Goal: Task Accomplishment & Management: Use online tool/utility

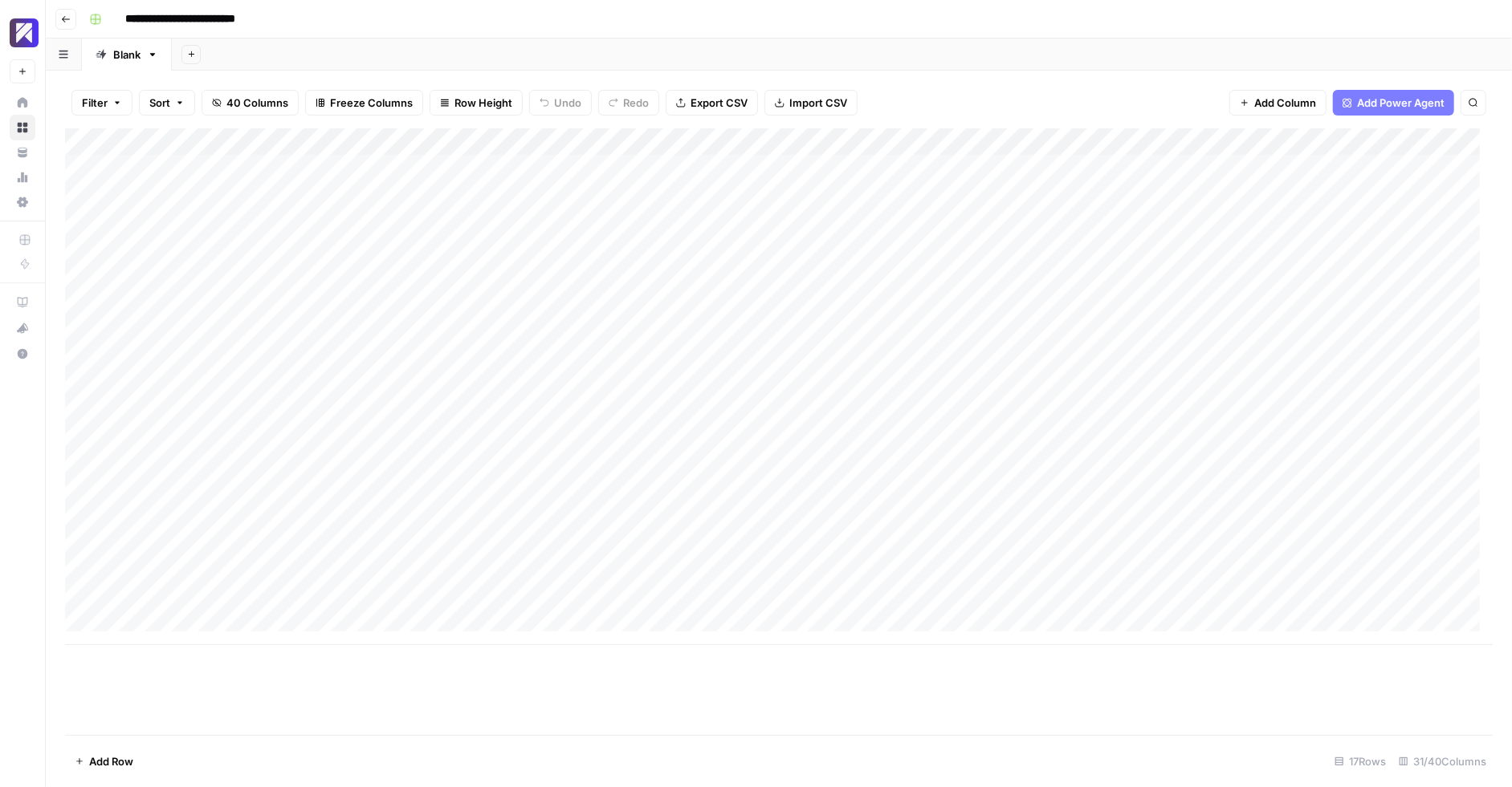
click at [66, 17] on icon "button" at bounding box center [66, 19] width 10 height 10
click at [81, 142] on div "Add Column" at bounding box center [779, 250] width 1428 height 244
click at [727, 474] on div "Add Column" at bounding box center [779, 432] width 1428 height 607
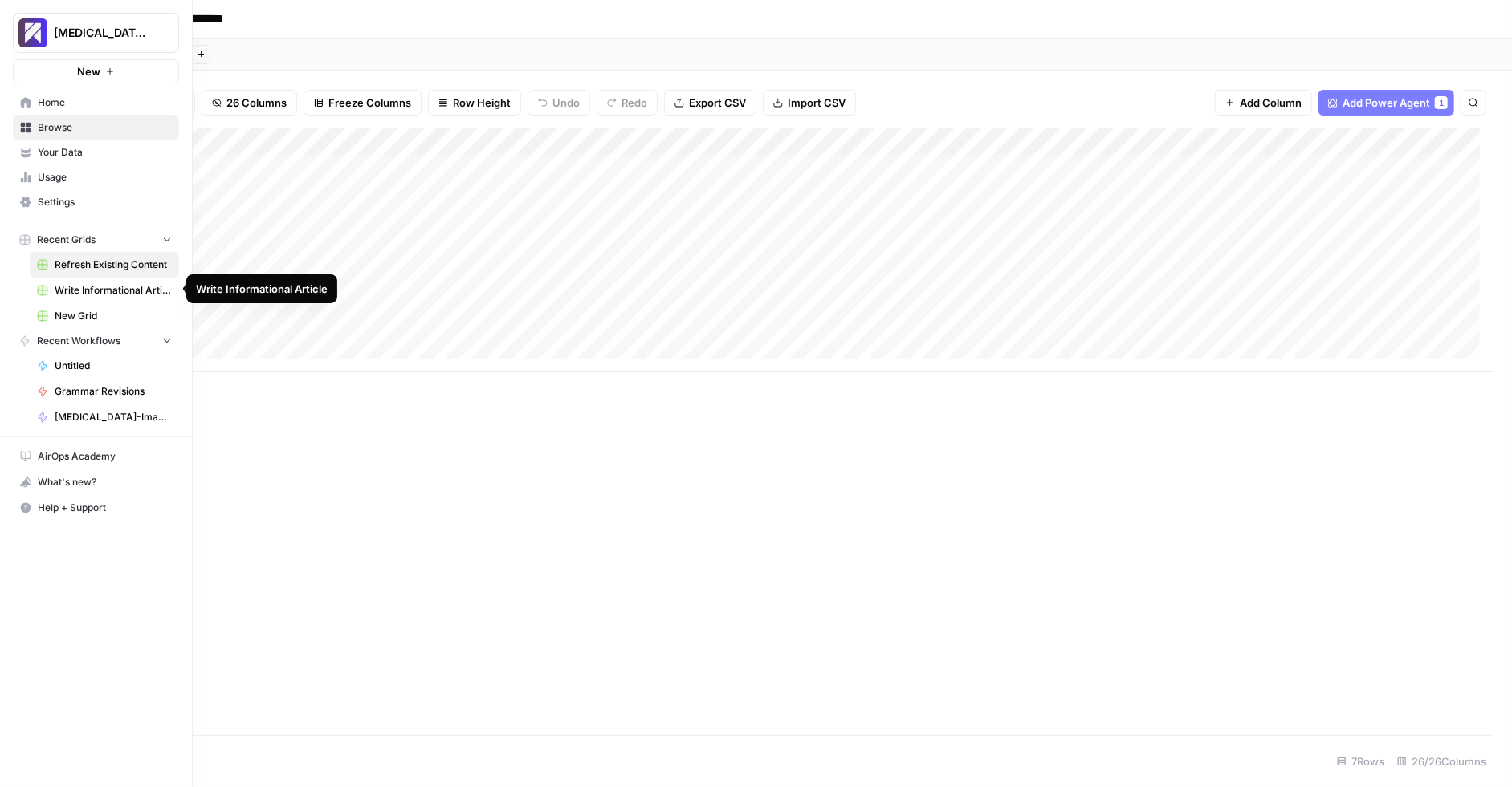
click at [98, 295] on span "Write Informational Article" at bounding box center [114, 291] width 117 height 14
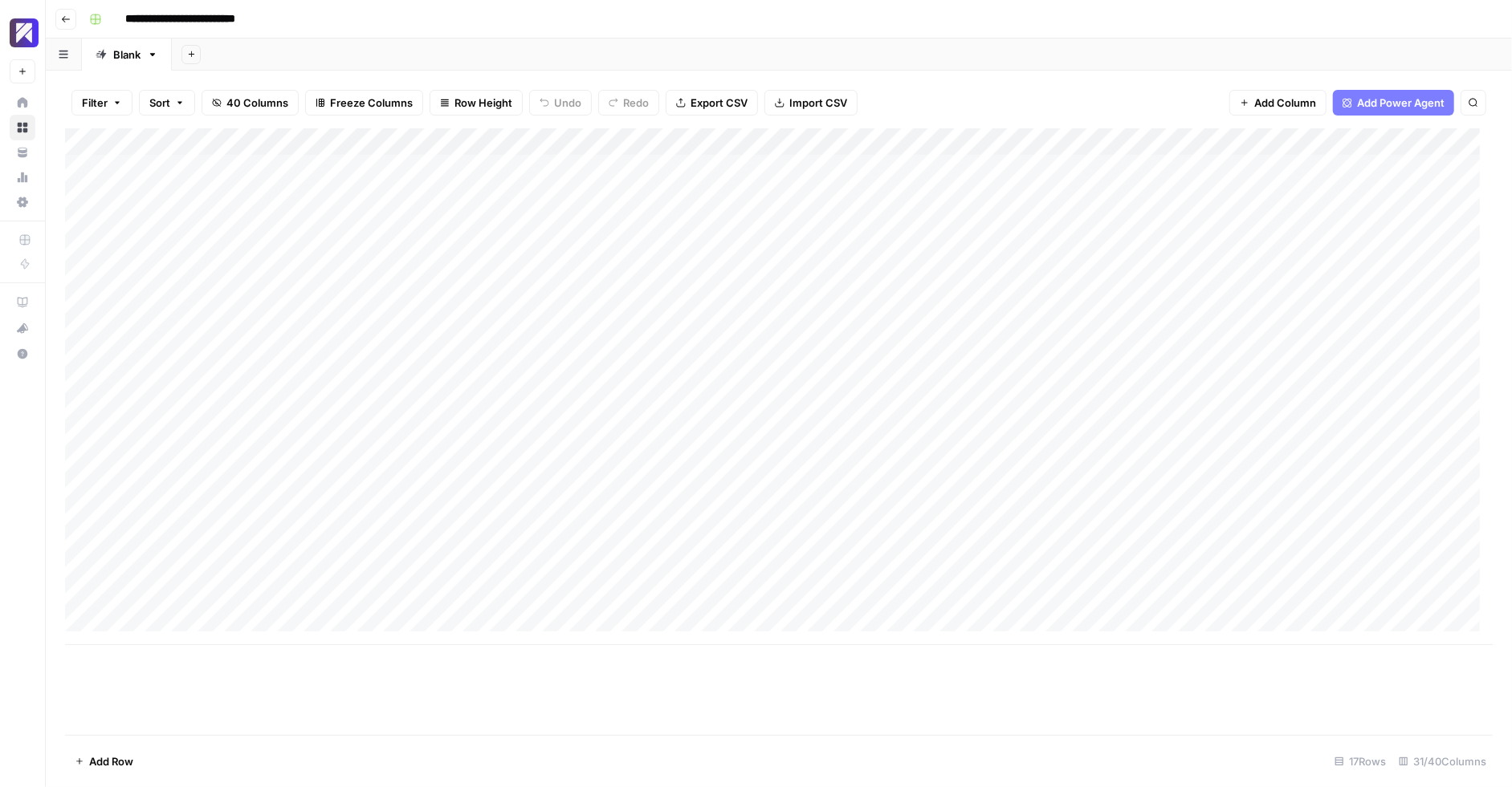
click at [150, 53] on icon "button" at bounding box center [153, 55] width 5 height 4
click at [189, 114] on button "Duplicate Sheet" at bounding box center [211, 107] width 114 height 22
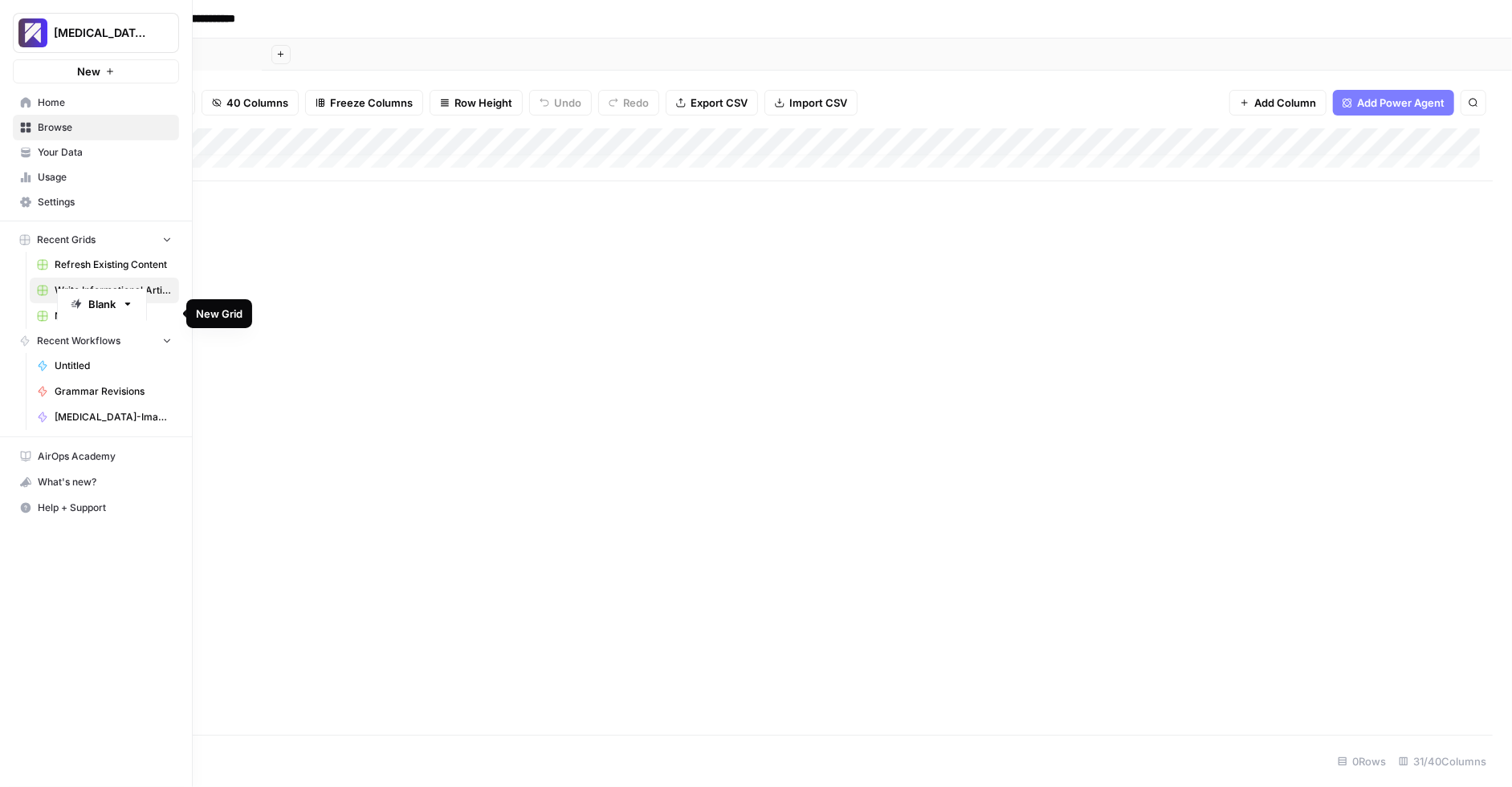
drag, startPoint x: 212, startPoint y: 54, endPoint x: 98, endPoint y: 309, distance: 279.3
click at [98, 309] on div "**********" at bounding box center [756, 394] width 1512 height 787
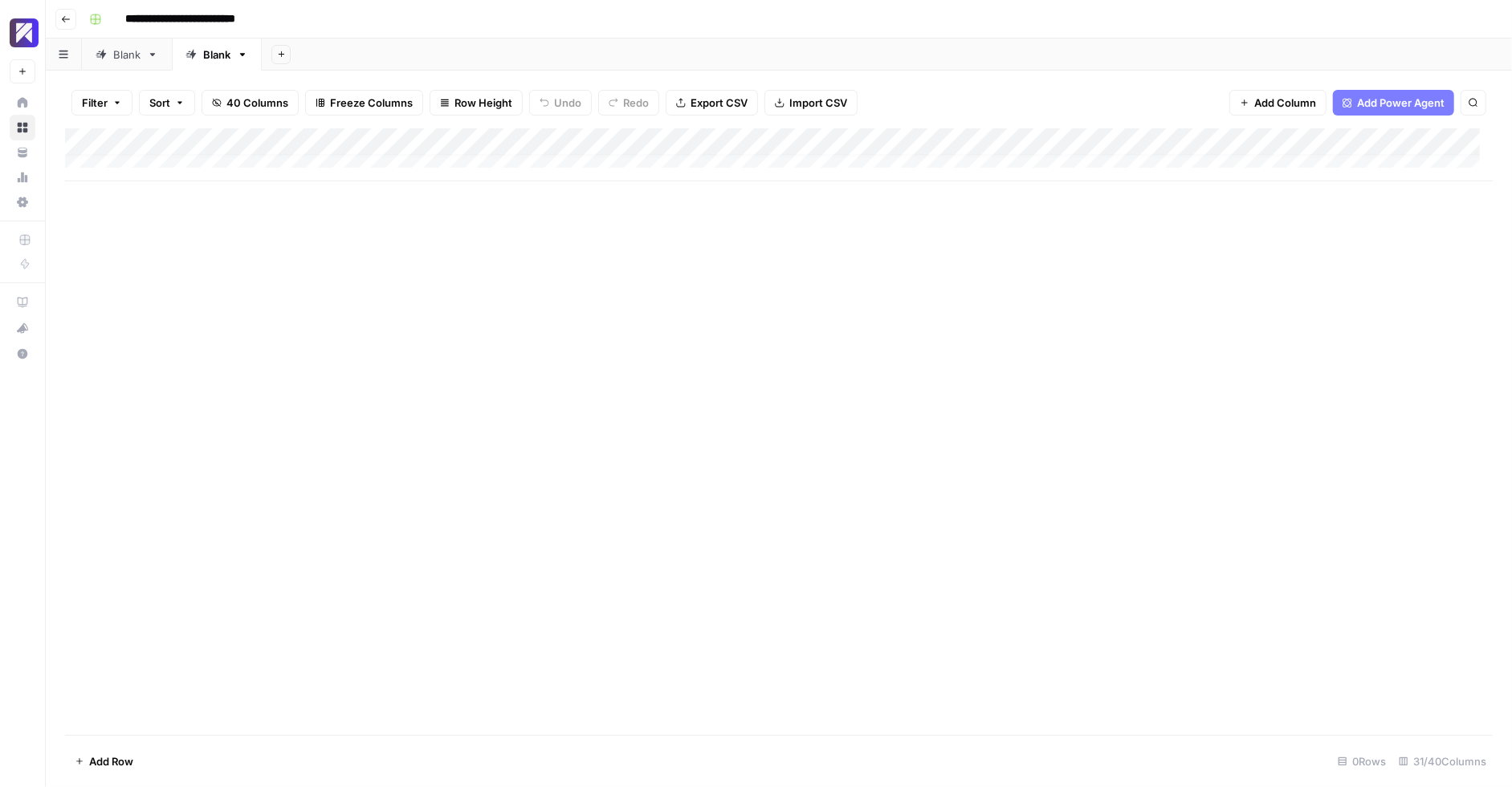
click at [256, 261] on div "Add Column" at bounding box center [779, 432] width 1428 height 607
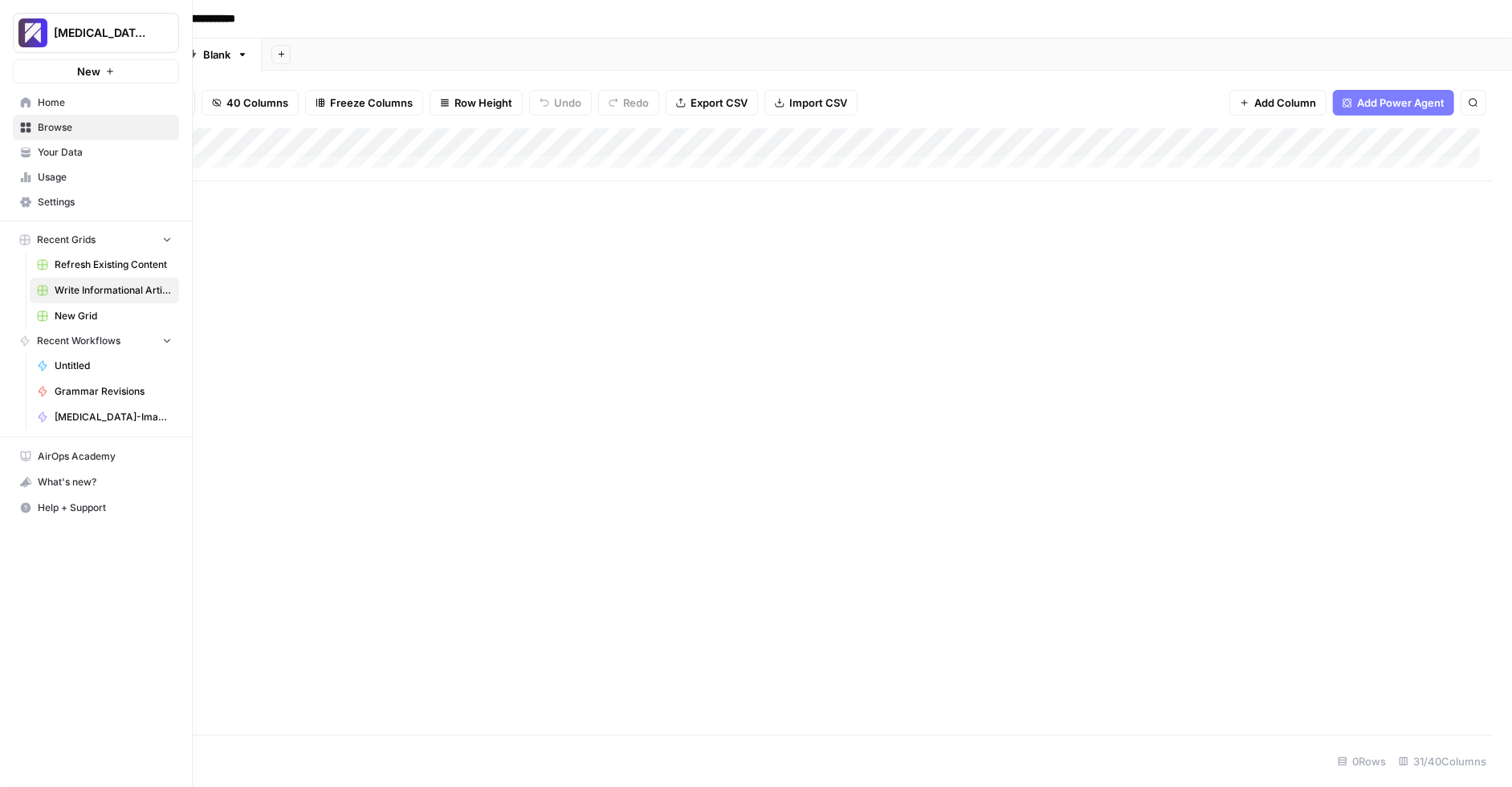
click at [105, 265] on span "Refresh Existing Content" at bounding box center [114, 265] width 117 height 14
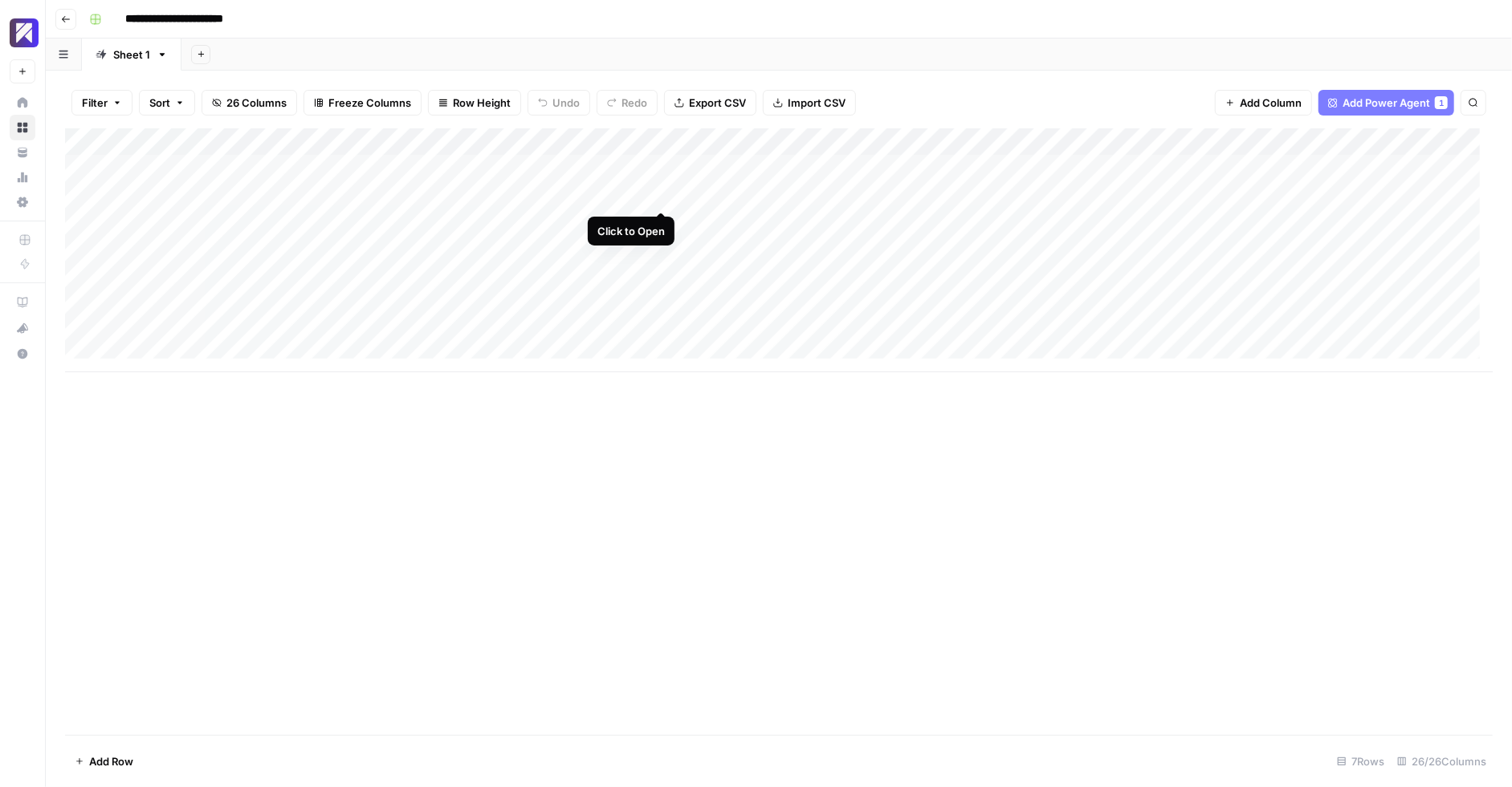
click at [659, 195] on div "Add Column" at bounding box center [779, 250] width 1428 height 244
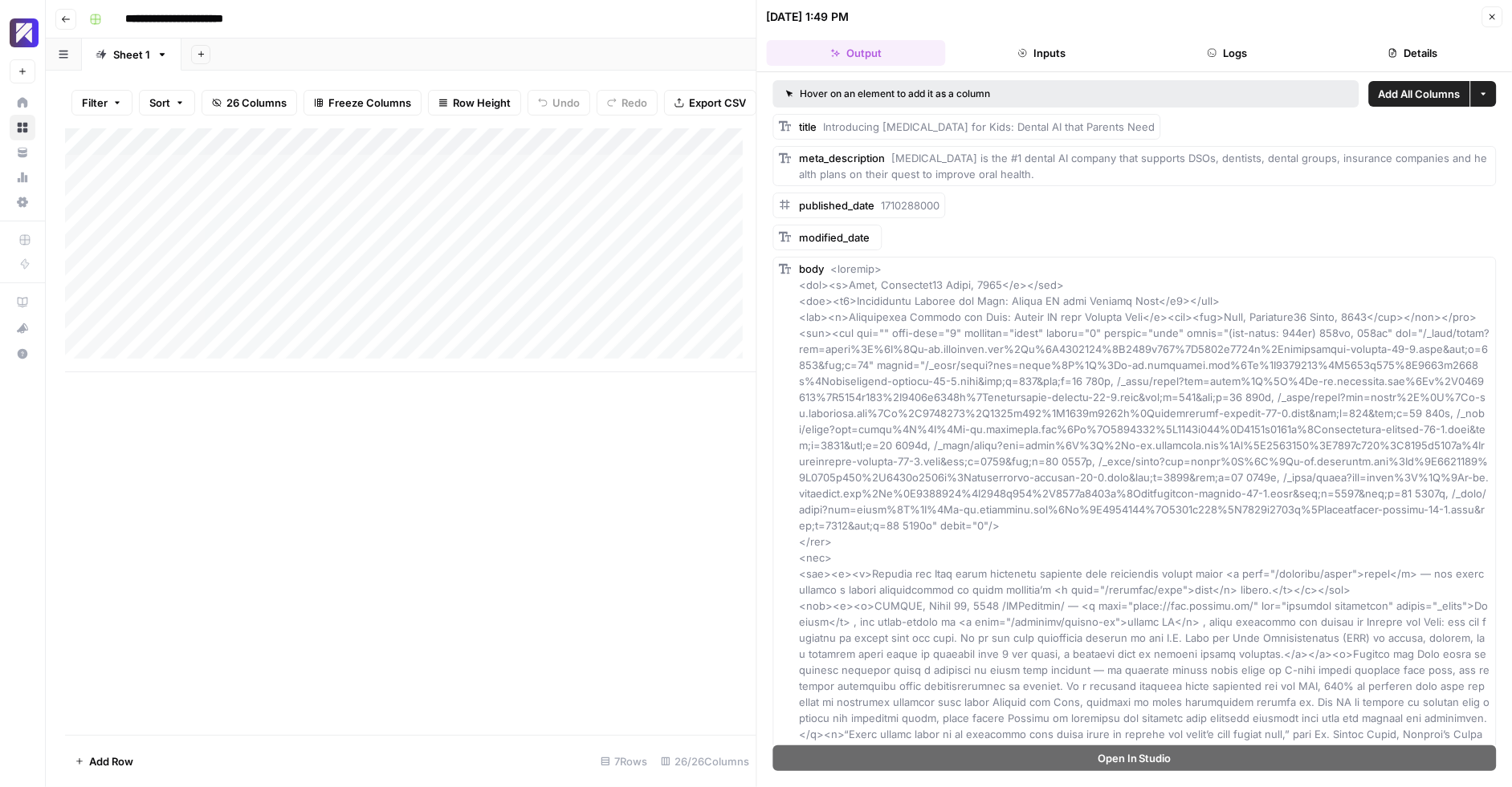
click at [1494, 16] on icon "button" at bounding box center [1492, 17] width 10 height 10
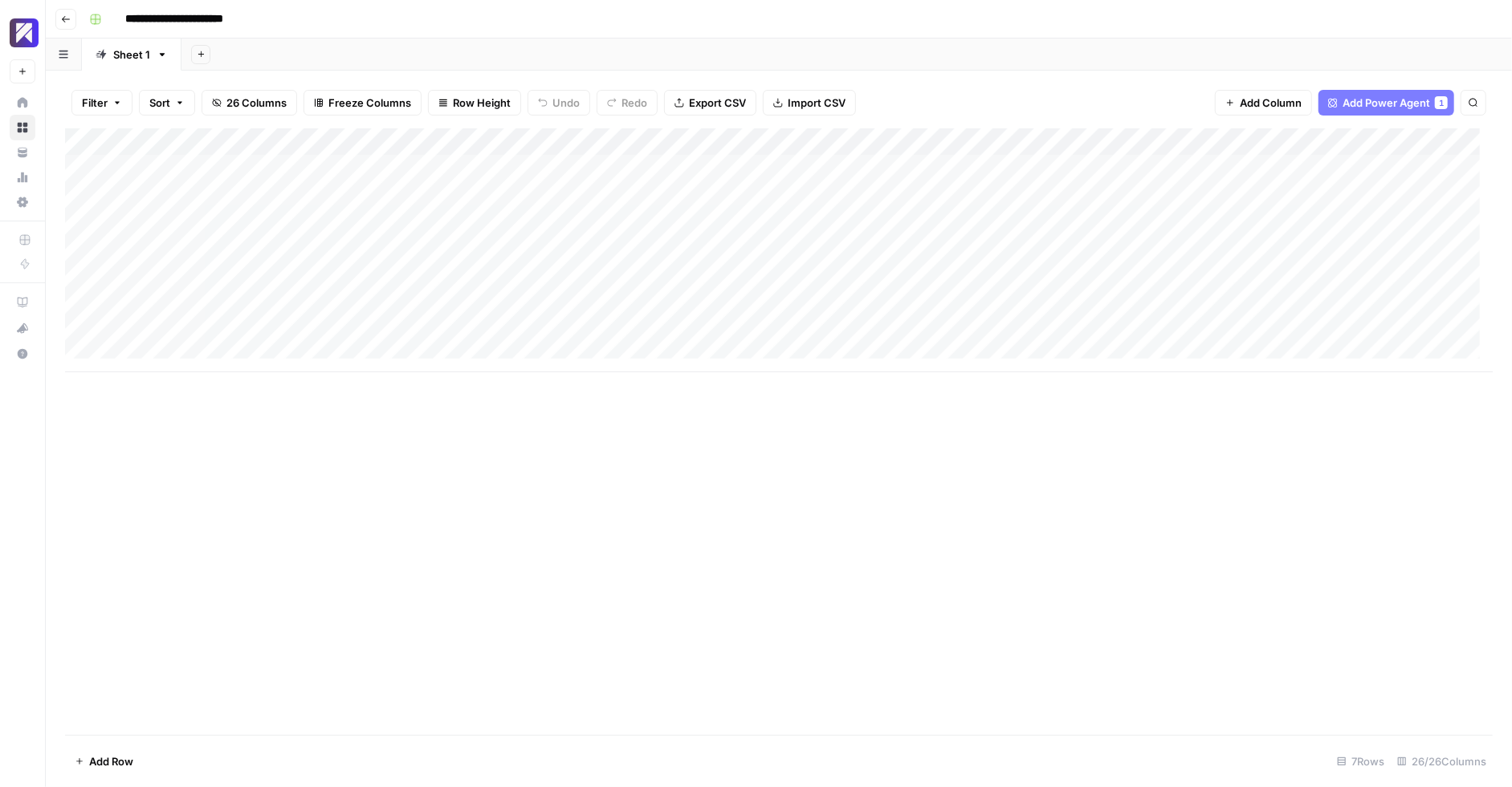
click at [403, 450] on div "Add Column" at bounding box center [779, 432] width 1428 height 607
click at [252, 416] on div "Add Column" at bounding box center [779, 432] width 1428 height 607
drag, startPoint x: 462, startPoint y: 137, endPoint x: 383, endPoint y: 145, distance: 79.4
click at [383, 145] on div "Add Column" at bounding box center [779, 250] width 1428 height 244
click at [623, 144] on div "Add Column" at bounding box center [779, 250] width 1428 height 244
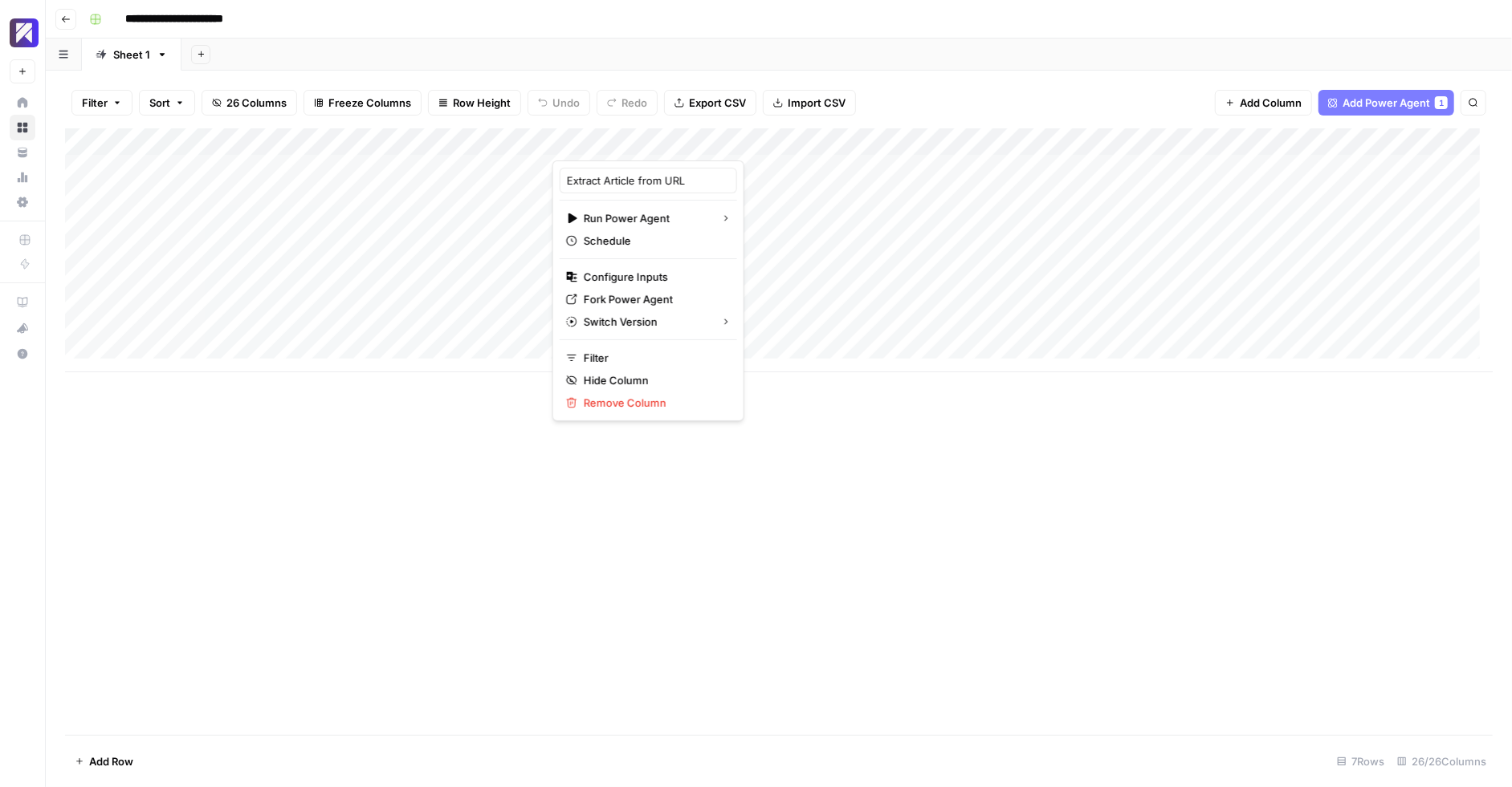
click at [787, 143] on div "Add Column" at bounding box center [779, 250] width 1428 height 244
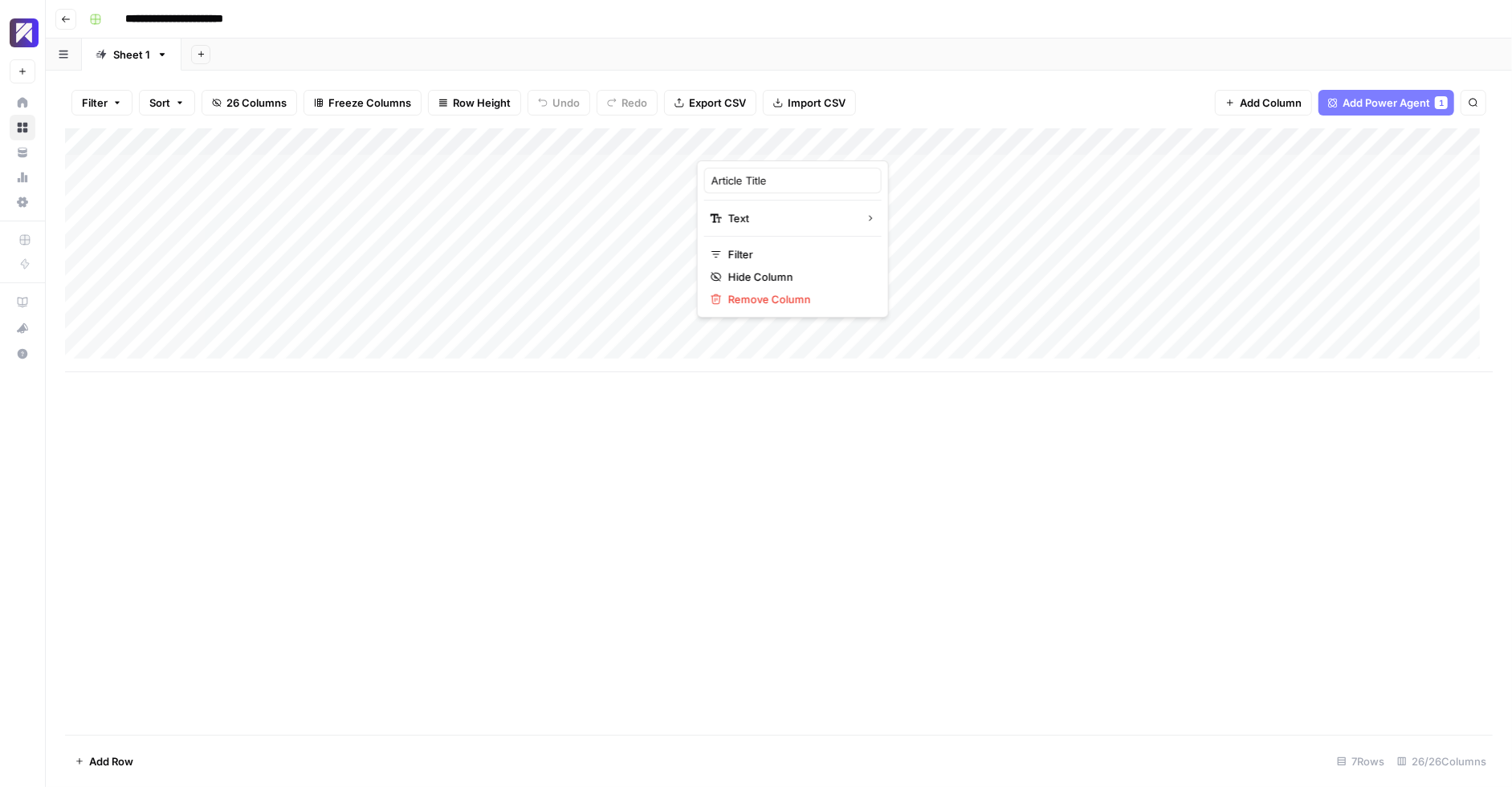
click at [892, 137] on div "Add Column" at bounding box center [779, 250] width 1428 height 244
click at [1042, 139] on div "Add Column" at bounding box center [779, 250] width 1428 height 244
click at [1022, 98] on div "Filter Sort 26 Columns Freeze Columns Row Height Undo Redo Export CSV Import CS…" at bounding box center [779, 103] width 1428 height 51
click at [382, 464] on div "Add Column" at bounding box center [779, 432] width 1428 height 607
click at [520, 469] on div "Add Column" at bounding box center [779, 432] width 1428 height 607
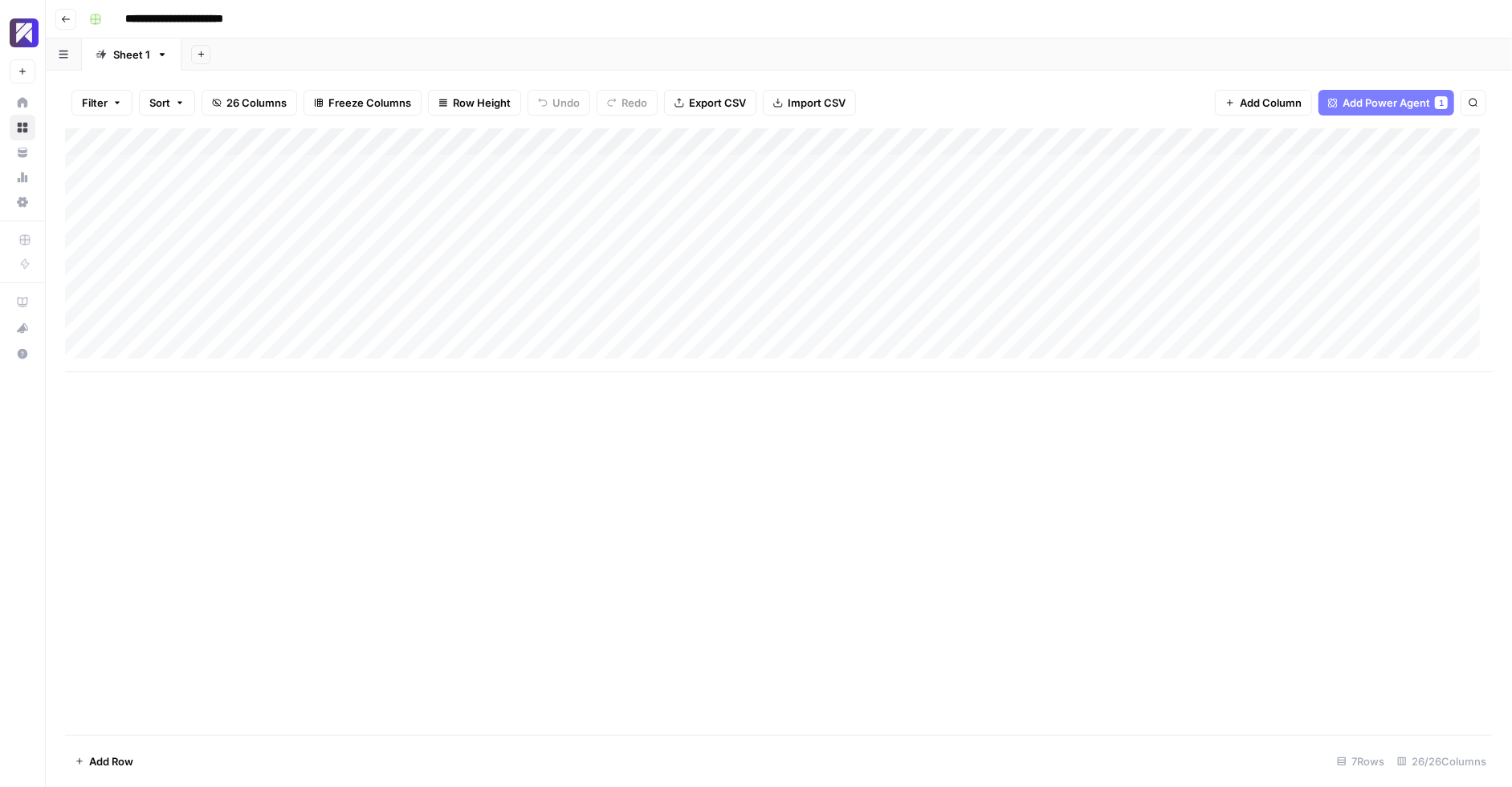
click at [874, 175] on div "Add Column" at bounding box center [779, 250] width 1428 height 244
click at [763, 170] on div "Add Column" at bounding box center [779, 250] width 1428 height 244
click at [579, 440] on div "Add Column" at bounding box center [779, 432] width 1428 height 607
click at [720, 485] on div "Add Column" at bounding box center [779, 432] width 1428 height 607
click at [305, 420] on div "Add Column" at bounding box center [779, 432] width 1428 height 607
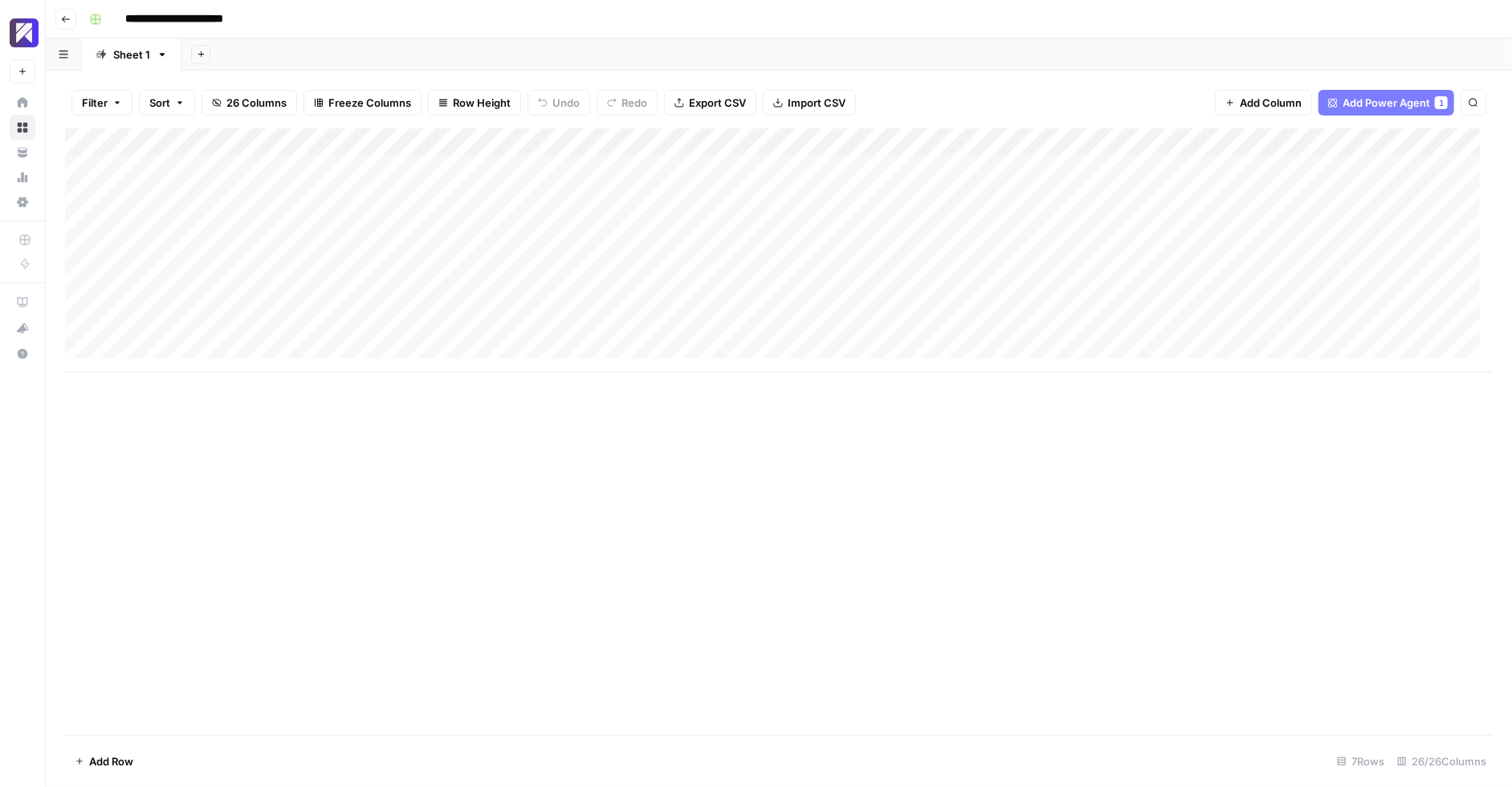
click at [445, 492] on div "Add Column" at bounding box center [779, 432] width 1428 height 607
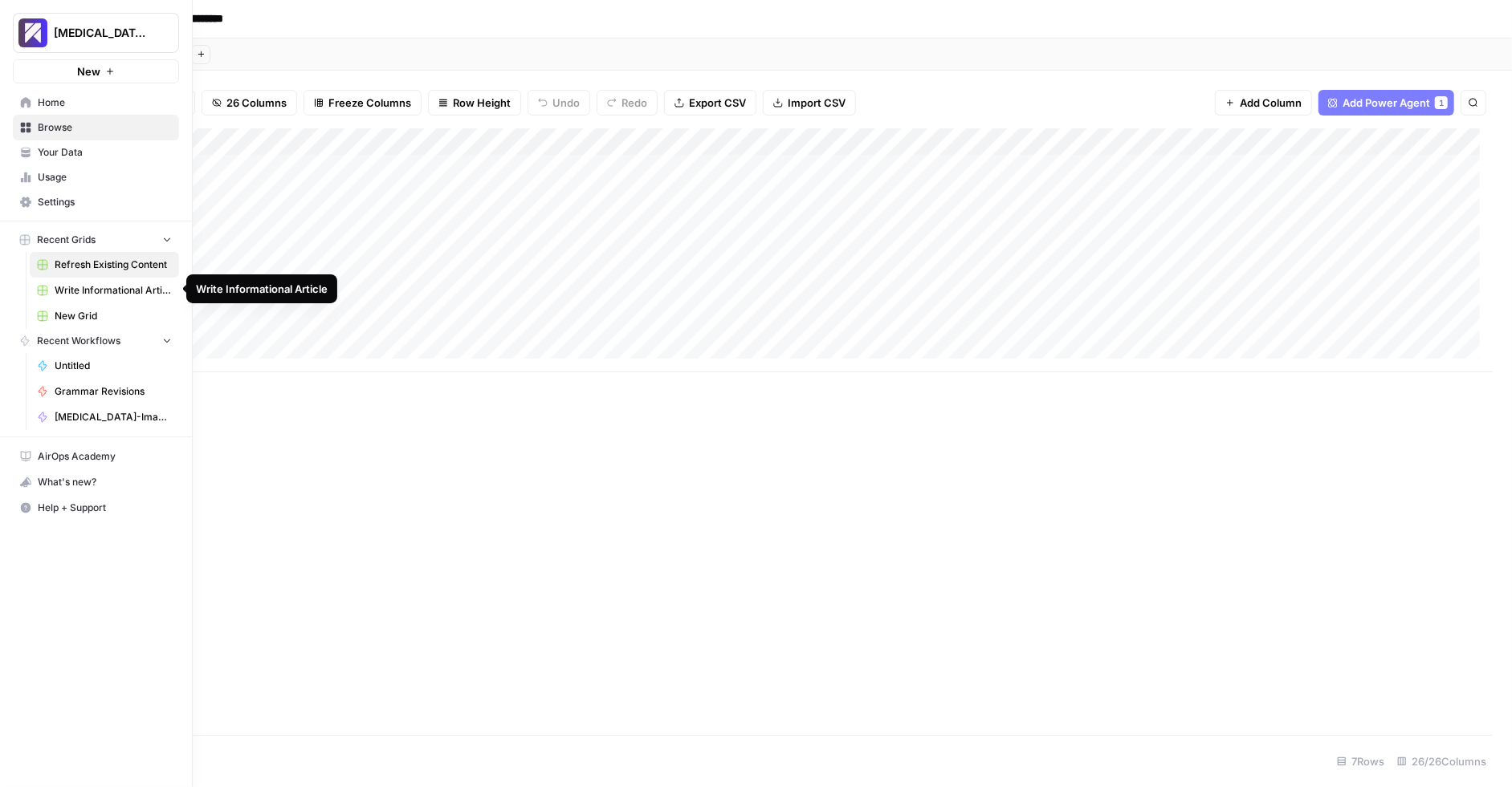
click at [91, 296] on link "Write Informational Article" at bounding box center [105, 290] width 149 height 26
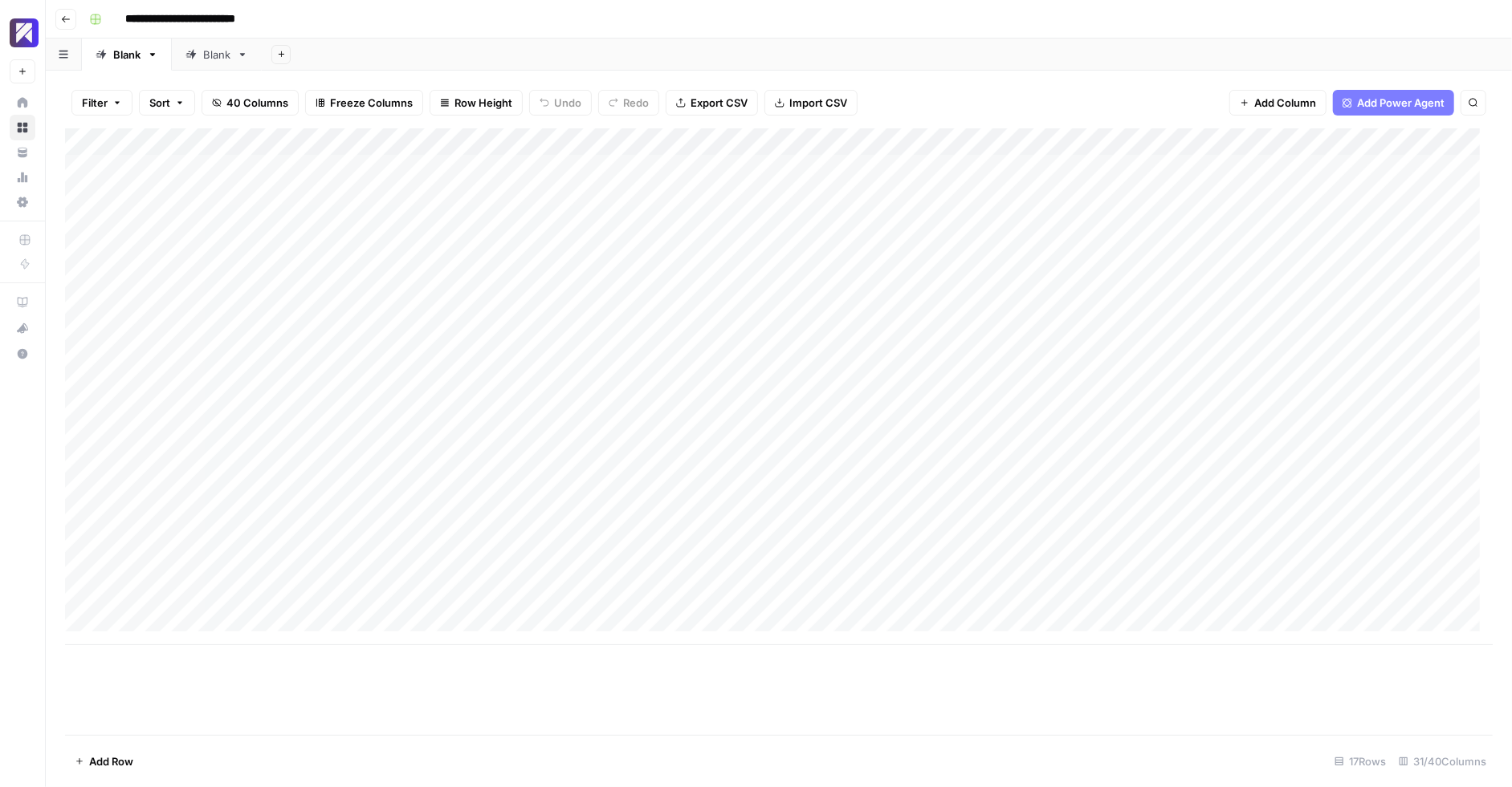
click at [211, 55] on div "Blank" at bounding box center [216, 55] width 27 height 16
click at [90, 751] on button "Add Row" at bounding box center [104, 761] width 78 height 26
click at [82, 761] on icon "button" at bounding box center [79, 761] width 10 height 10
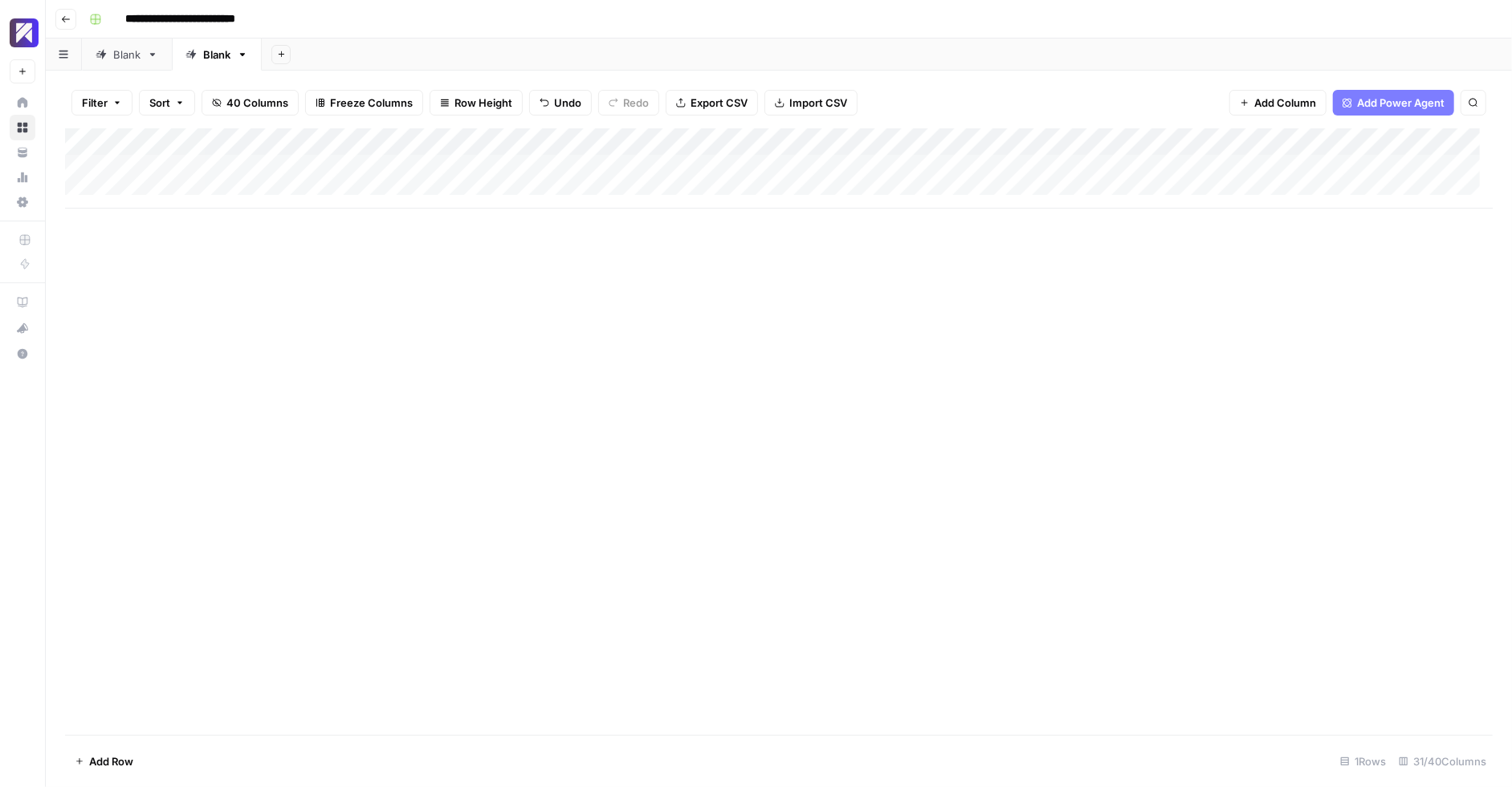
click at [82, 761] on icon "button" at bounding box center [79, 761] width 10 height 10
click at [240, 166] on div "Add Column" at bounding box center [779, 223] width 1428 height 190
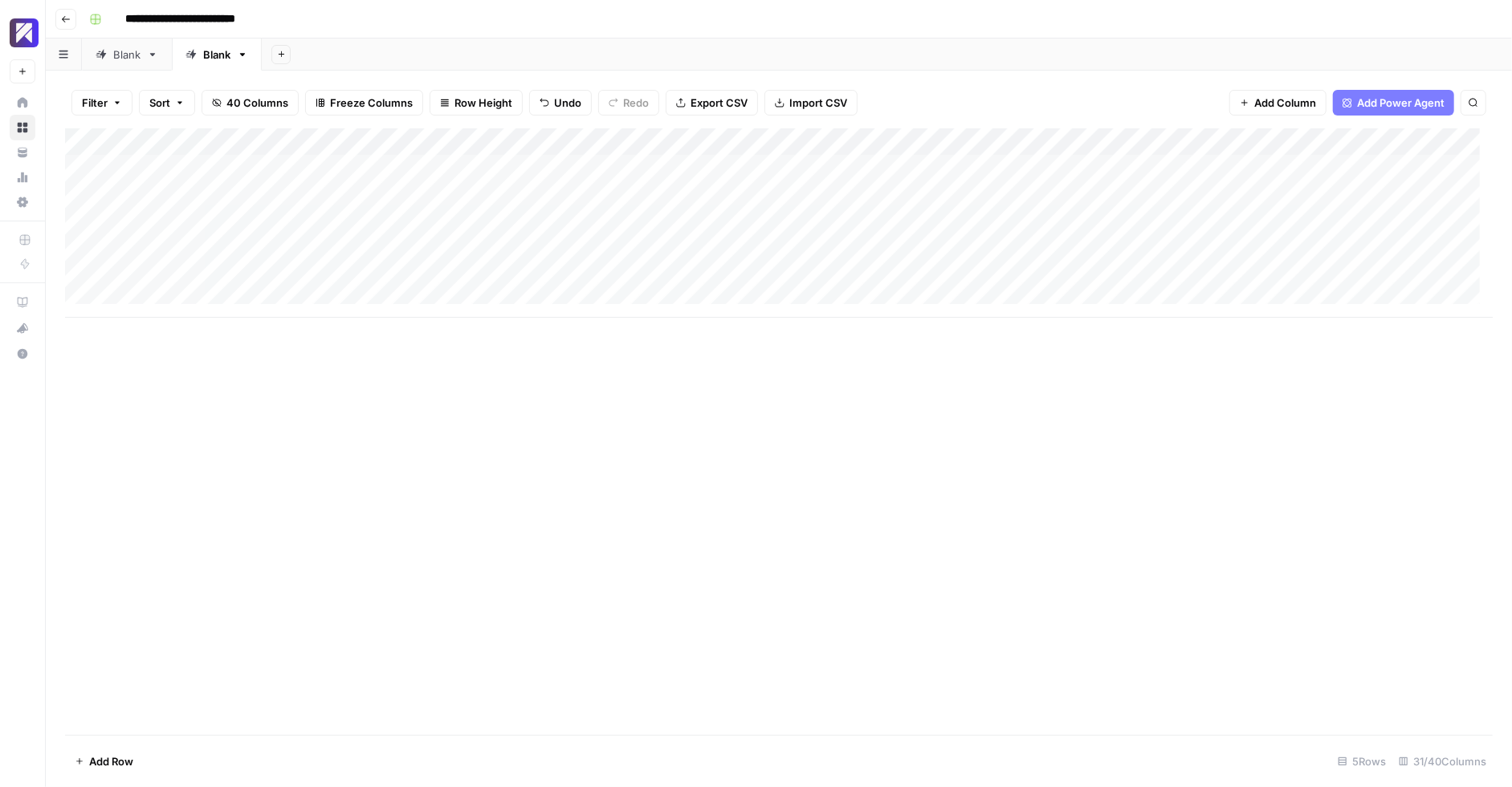
click at [682, 377] on div "Add Column" at bounding box center [779, 432] width 1428 height 607
click at [450, 379] on div "Add Column" at bounding box center [779, 432] width 1428 height 607
click at [349, 418] on div "Add Column" at bounding box center [779, 432] width 1428 height 607
click at [1360, 112] on button "Add Power Agent" at bounding box center [1393, 102] width 121 height 26
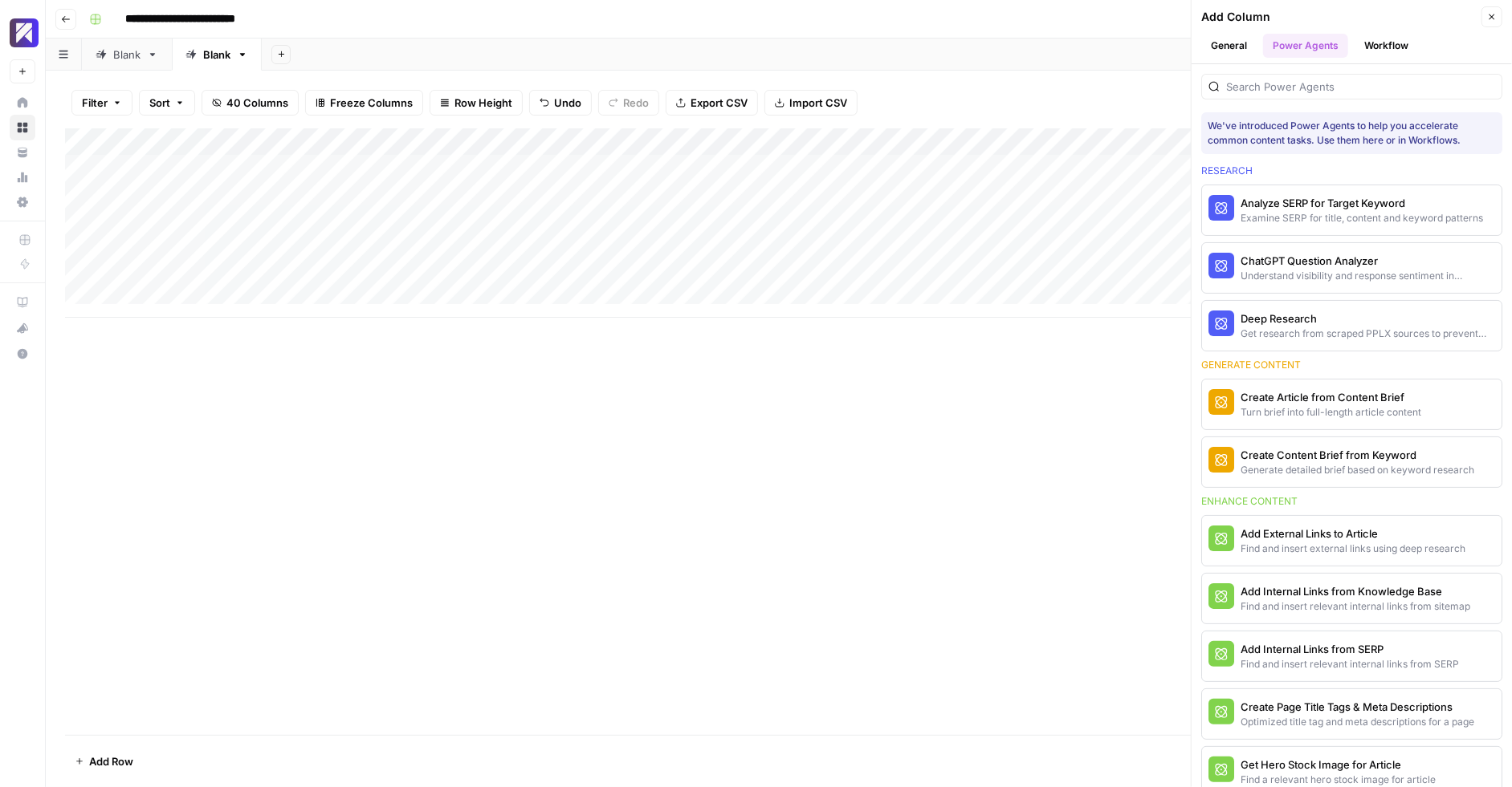
click at [1221, 41] on button "General" at bounding box center [1229, 45] width 55 height 24
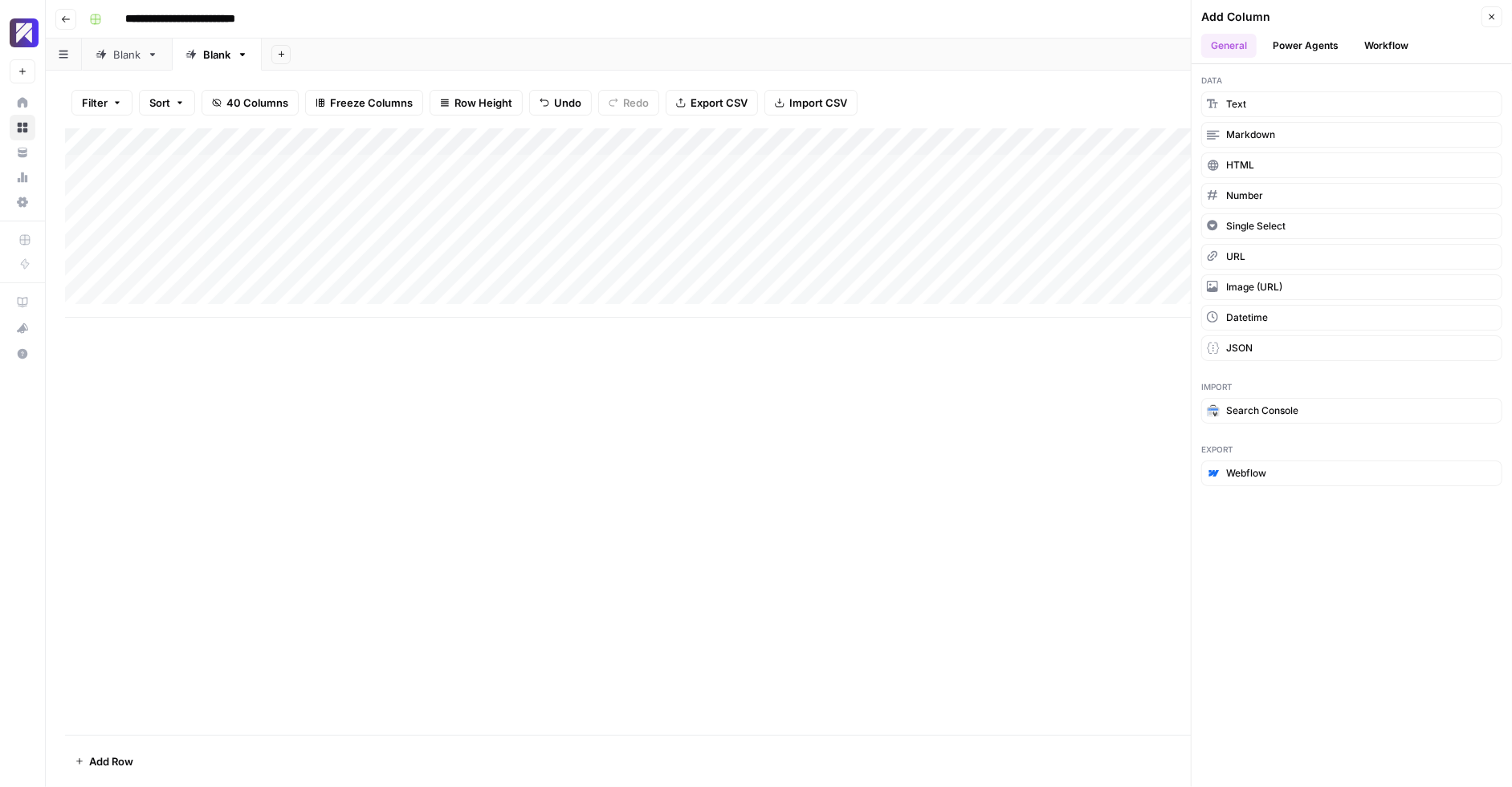
click at [1288, 45] on button "Power Agents" at bounding box center [1305, 45] width 85 height 24
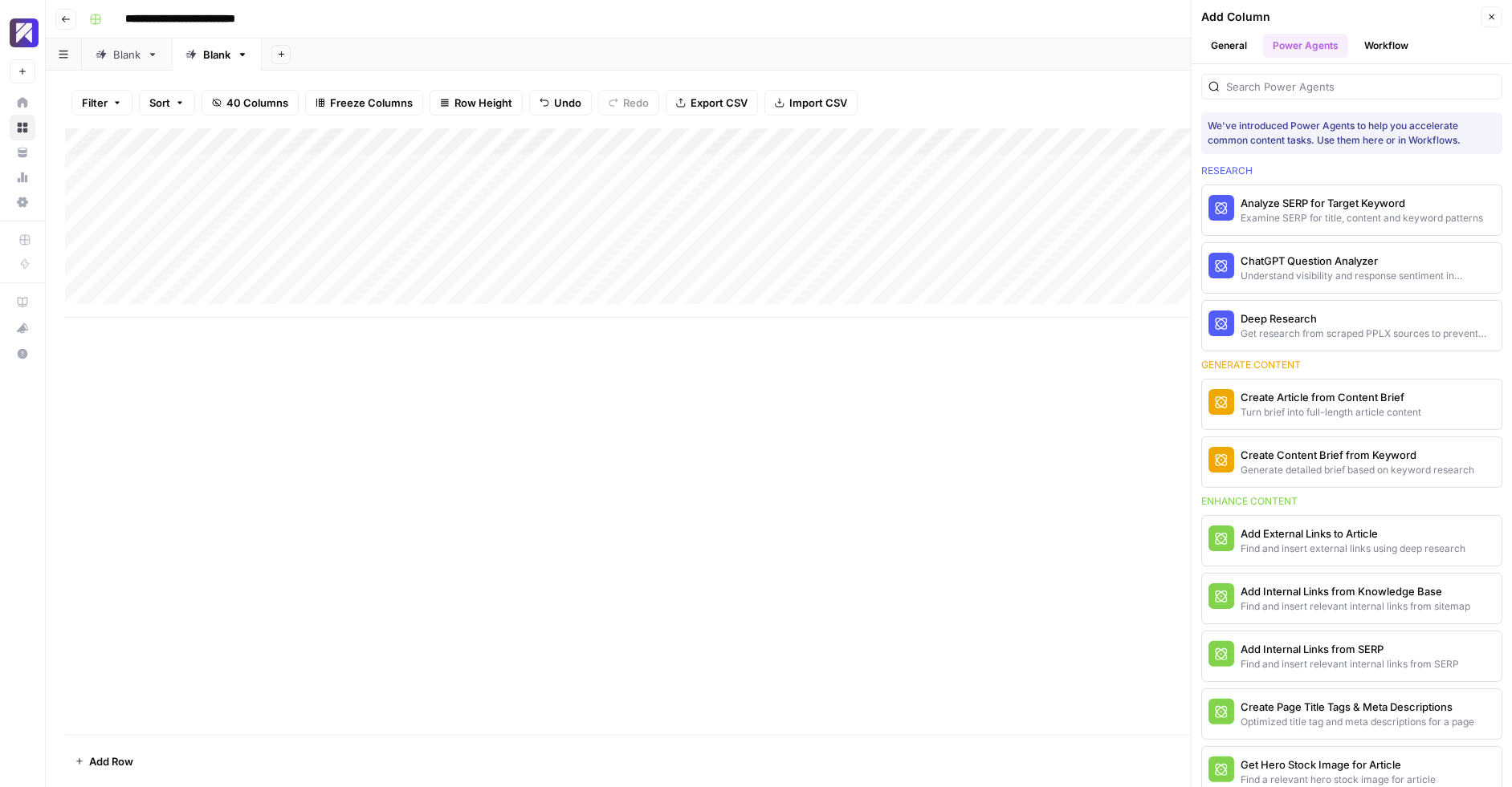
click at [894, 440] on div "Add Column" at bounding box center [779, 432] width 1428 height 607
click at [356, 410] on div "Add Column" at bounding box center [779, 432] width 1428 height 607
click at [1254, 52] on button "General" at bounding box center [1229, 45] width 55 height 24
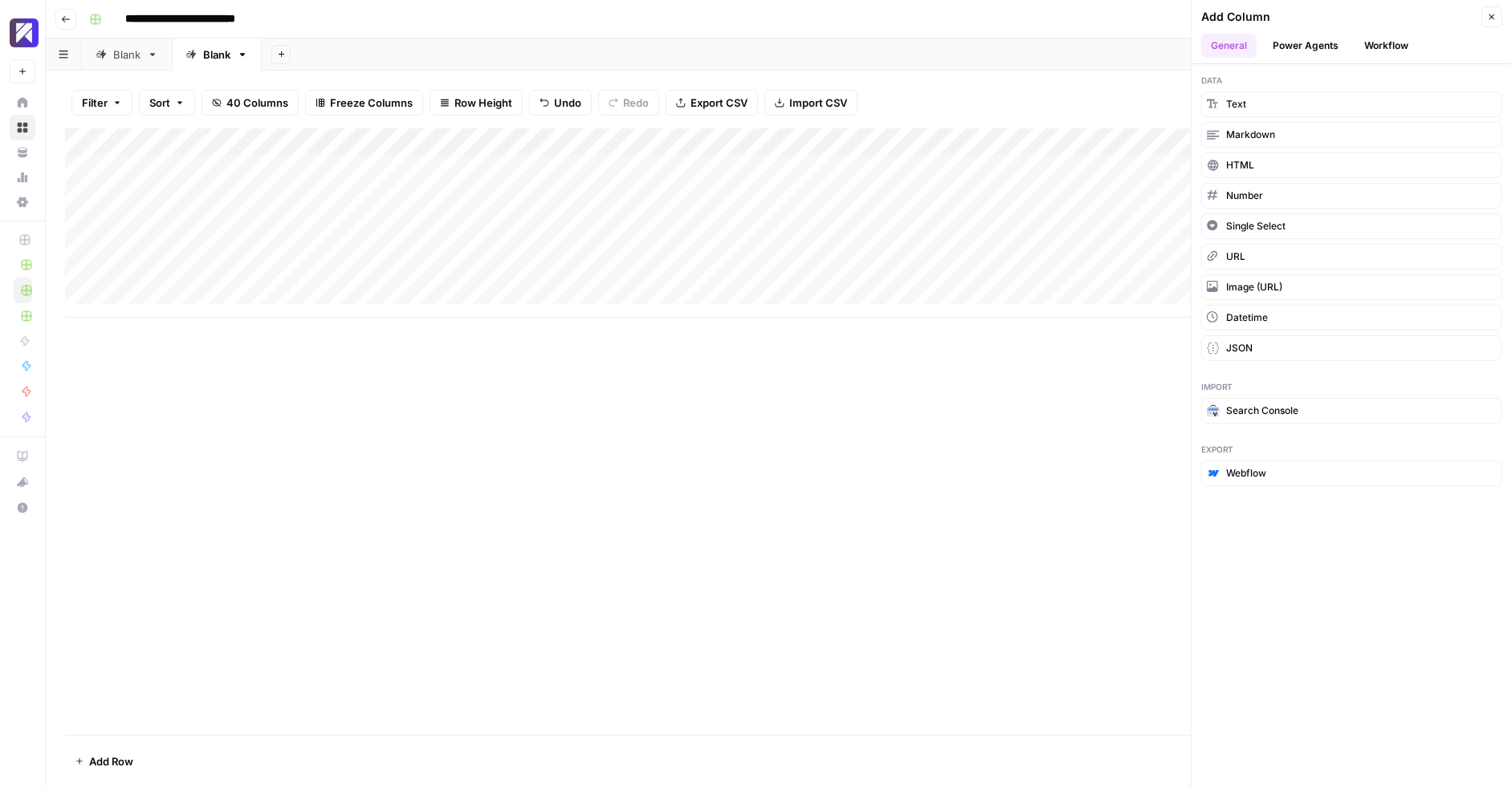
click at [1397, 38] on button "Workflow" at bounding box center [1387, 45] width 64 height 24
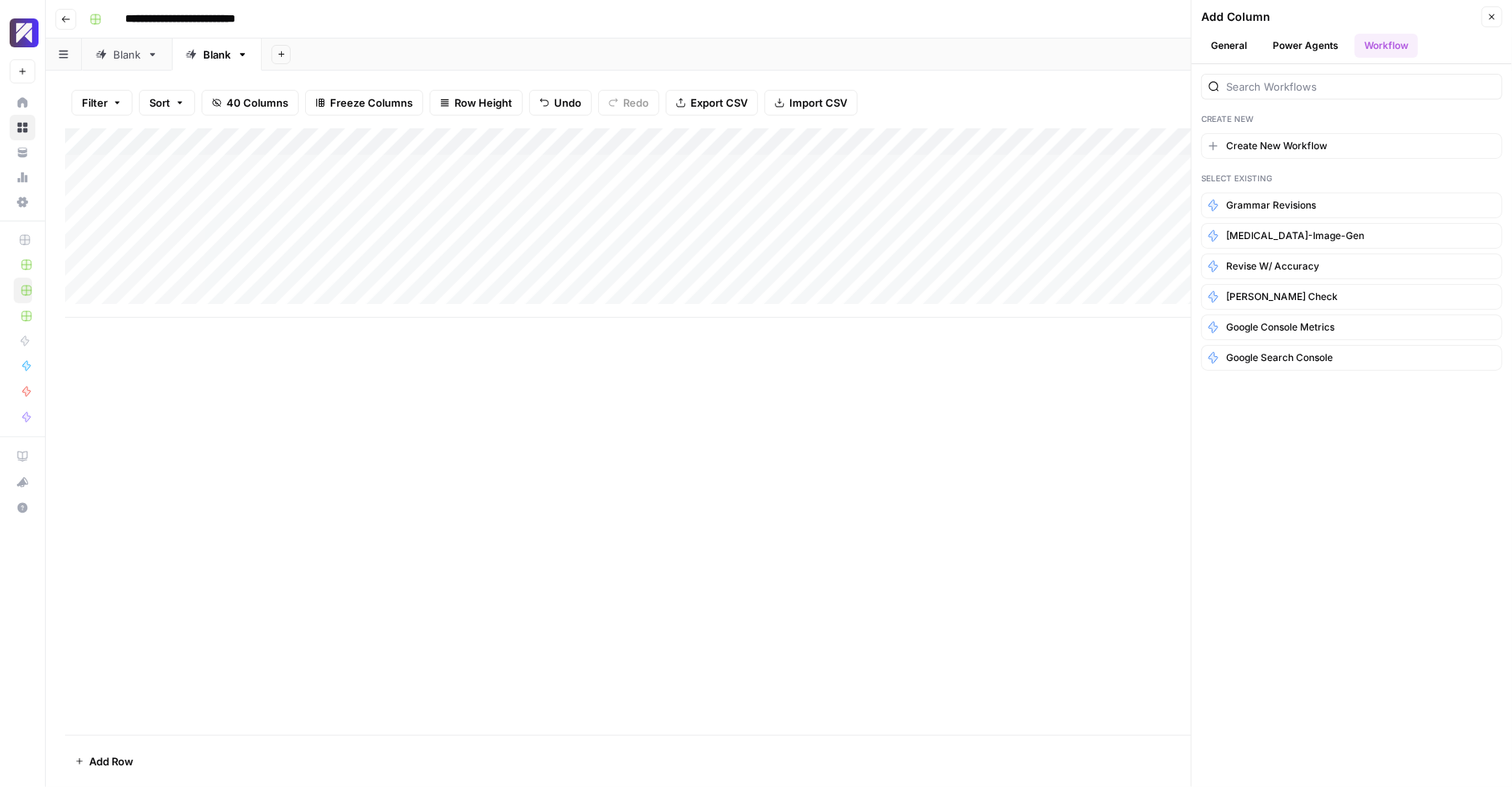
click at [1295, 47] on button "Power Agents" at bounding box center [1305, 45] width 85 height 24
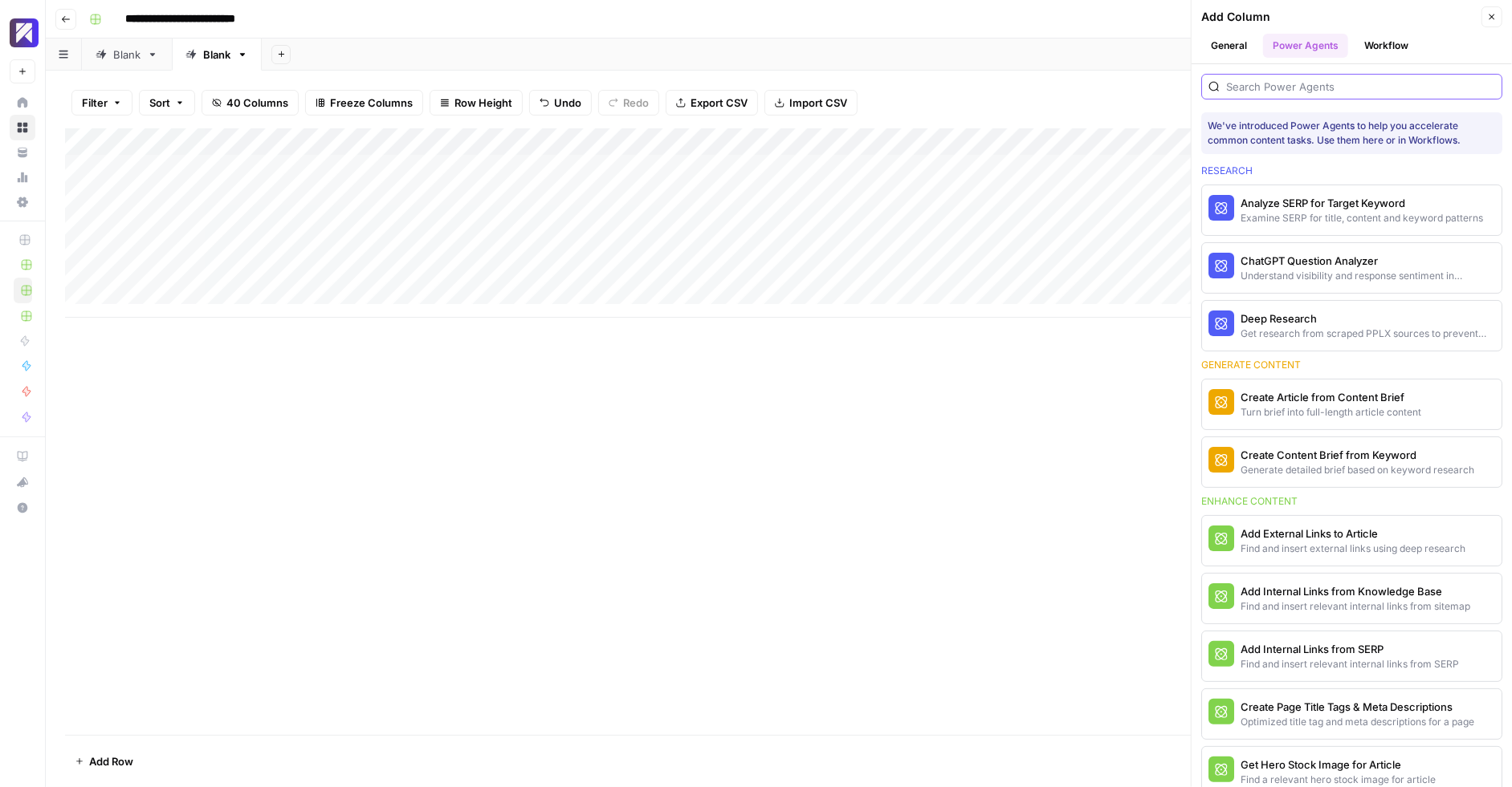
click at [1299, 89] on input "search" at bounding box center [1360, 87] width 269 height 16
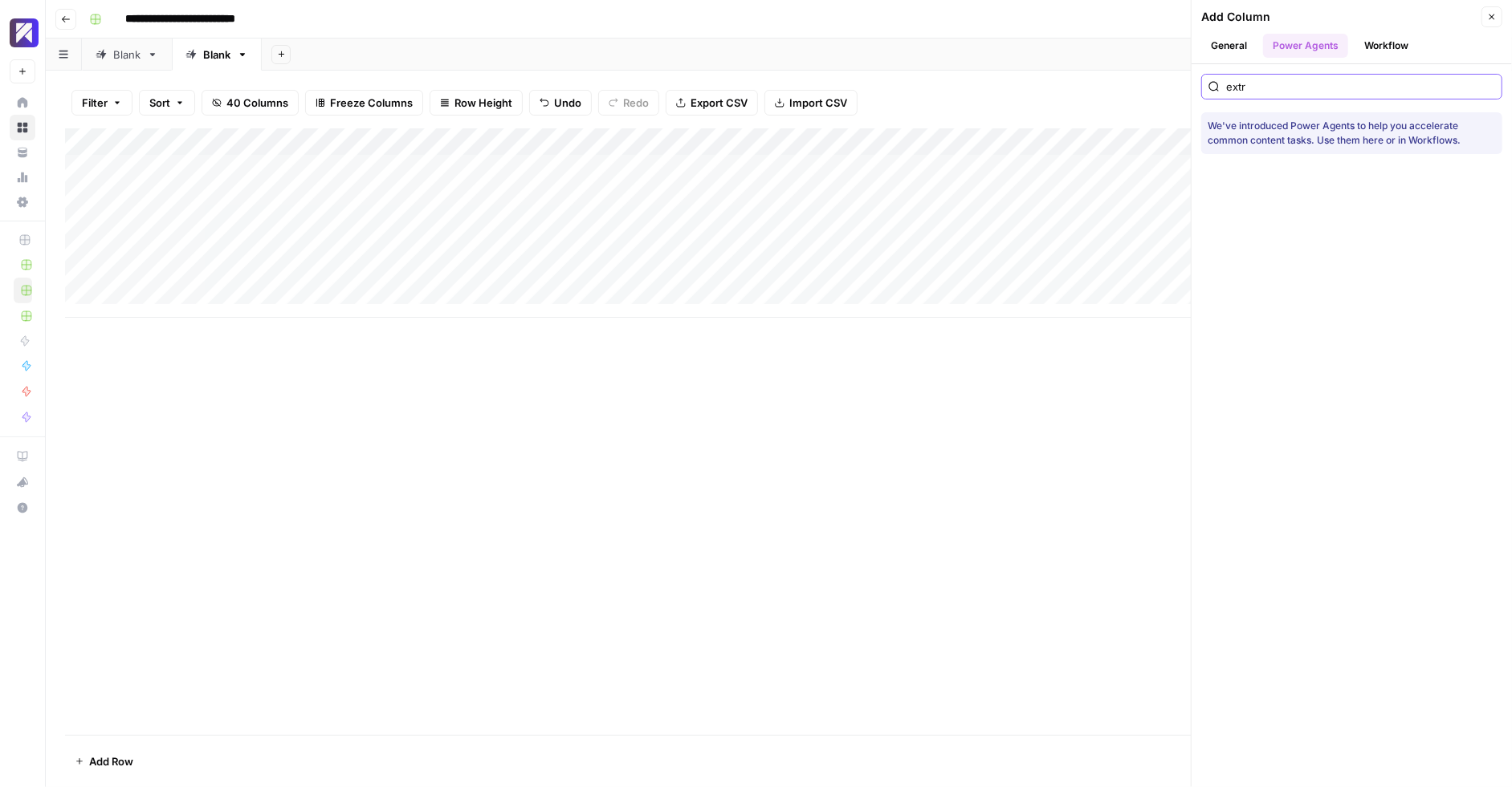
type input "extr"
click at [729, 486] on div "Add Column" at bounding box center [779, 432] width 1428 height 607
click at [1498, 24] on button "Close" at bounding box center [1492, 17] width 21 height 21
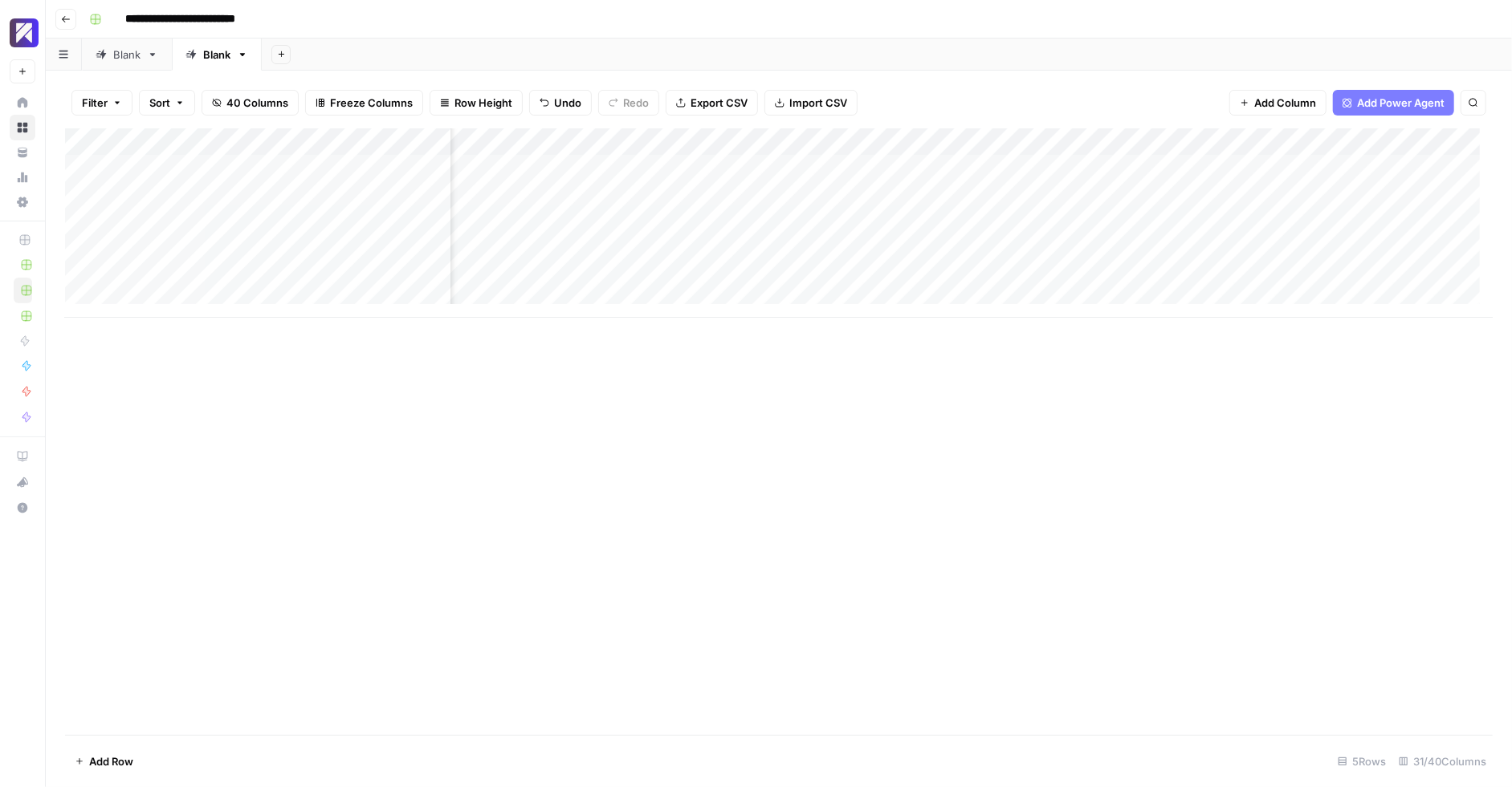
click at [472, 389] on div "Add Column" at bounding box center [779, 432] width 1428 height 607
click at [350, 367] on div "Add Column" at bounding box center [779, 432] width 1428 height 607
click at [1290, 108] on span "Add Column" at bounding box center [1285, 103] width 62 height 16
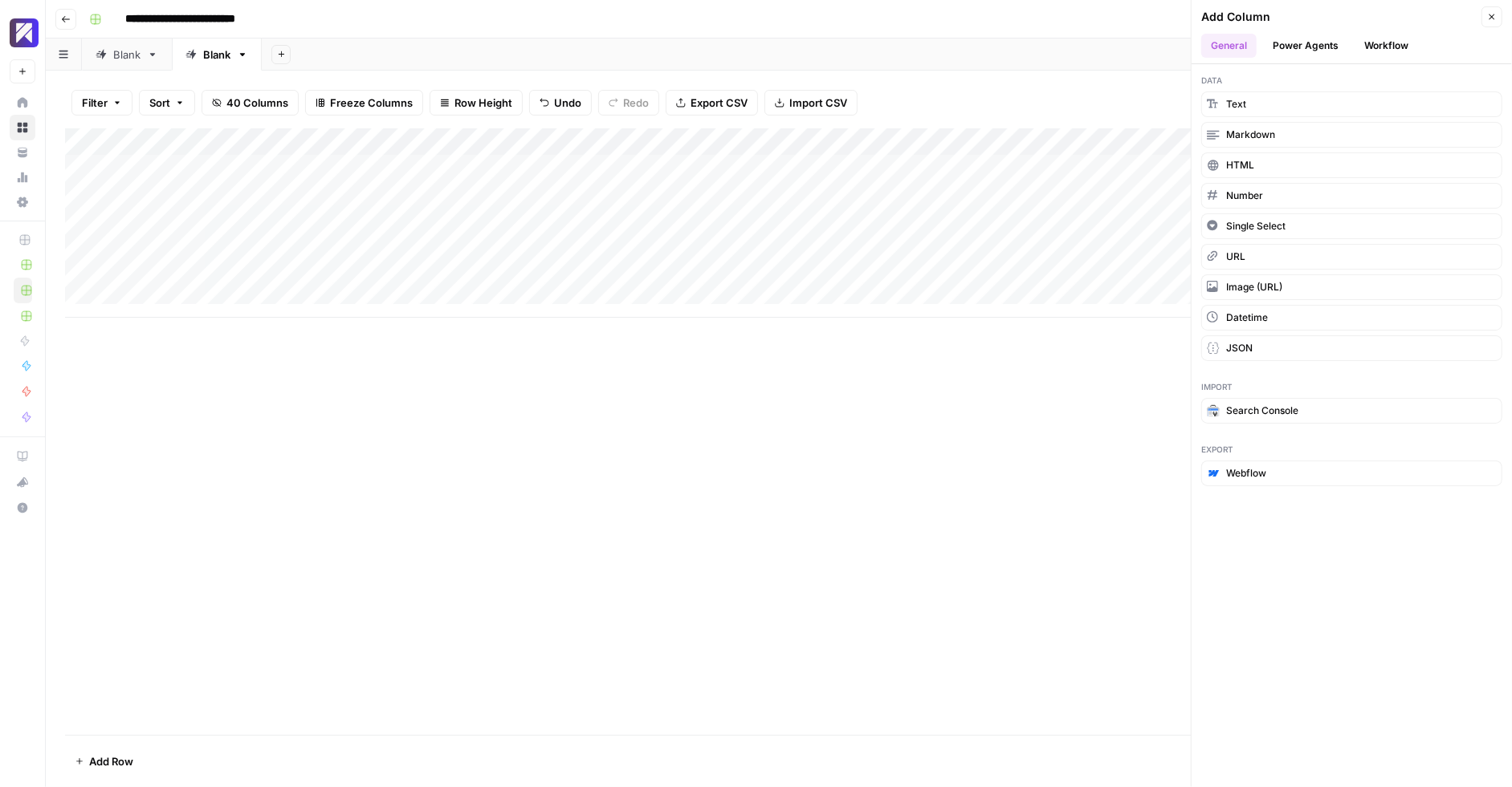
click at [1501, 19] on button "Close" at bounding box center [1492, 17] width 21 height 21
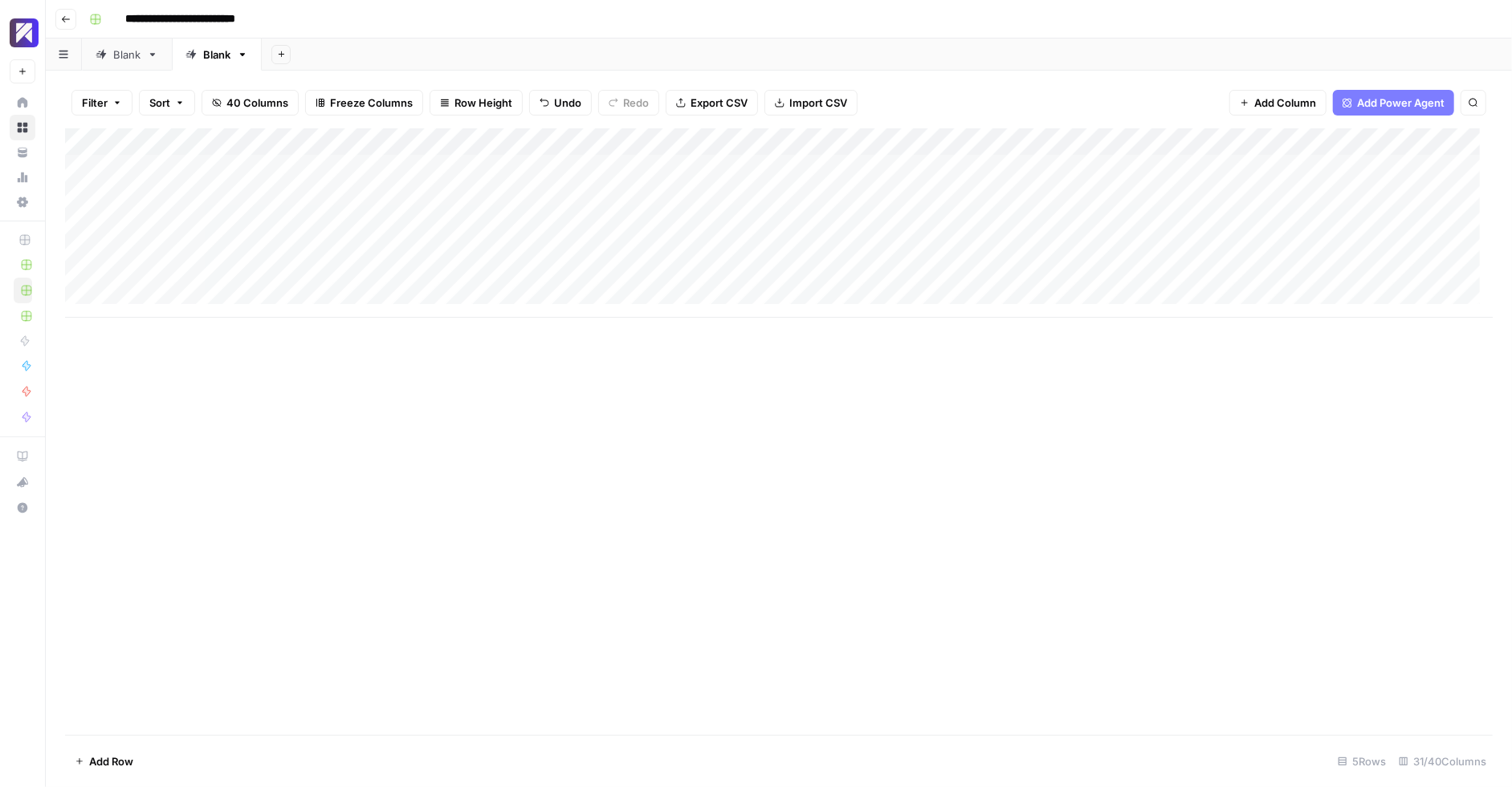
click at [1395, 110] on span "Add Power Agent" at bounding box center [1400, 103] width 88 height 16
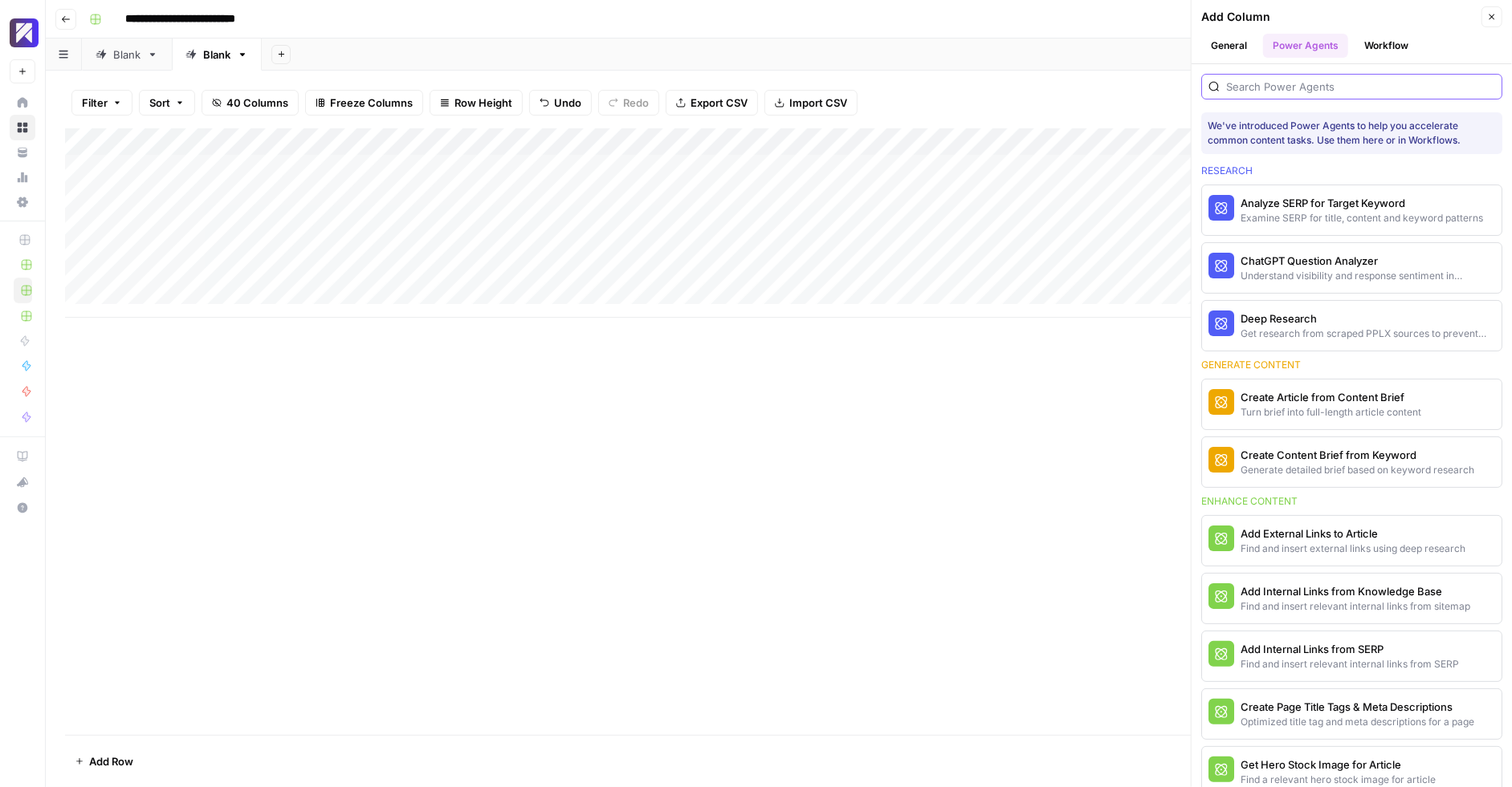
click at [1367, 83] on input "search" at bounding box center [1360, 87] width 269 height 16
click at [1212, 143] on div "We've introduced Power Agents to help you accelerate common content tasks. Use …" at bounding box center [1351, 133] width 288 height 29
click at [1245, 74] on div at bounding box center [1352, 86] width 302 height 26
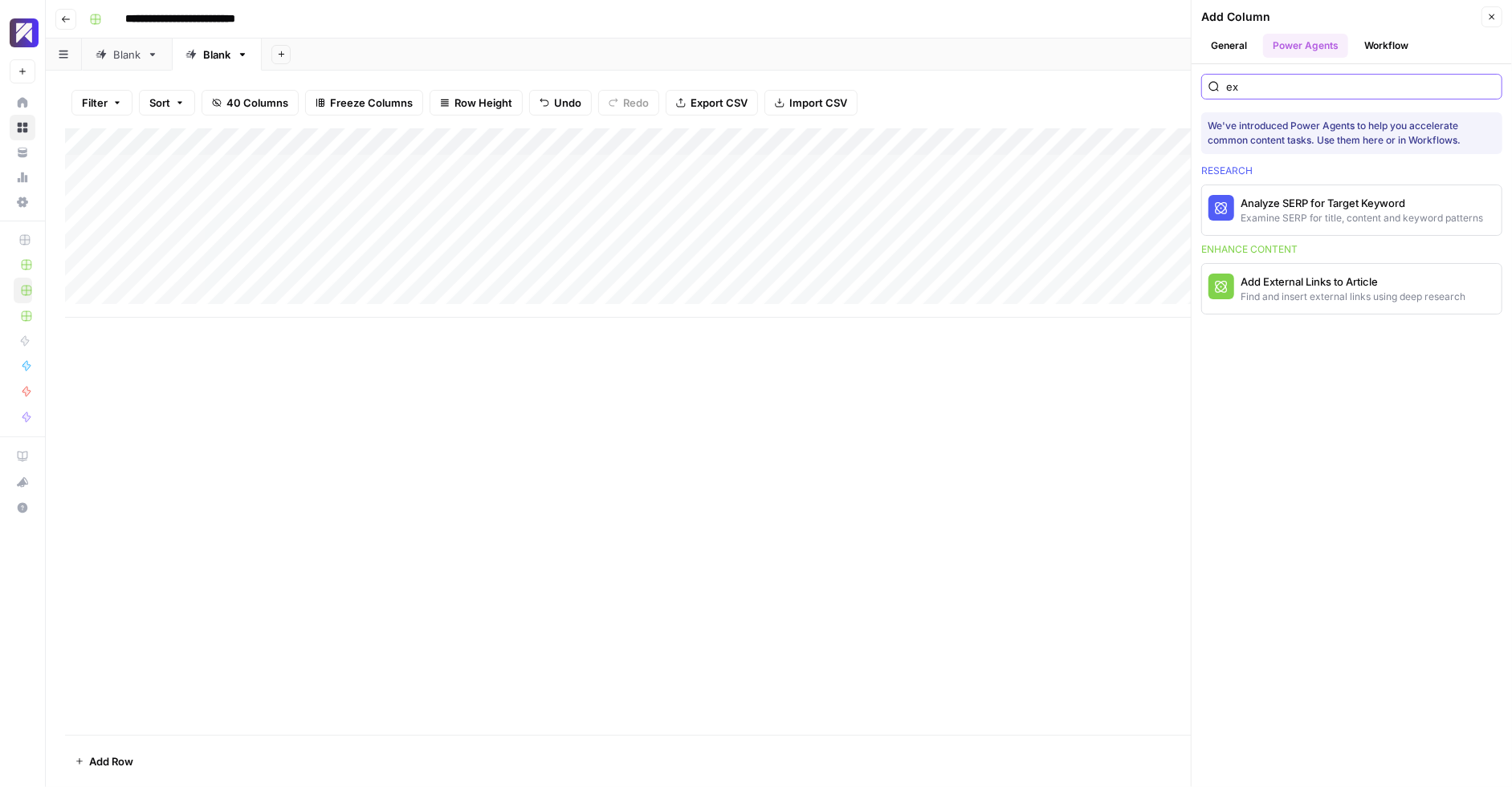
type input "ex"
click at [397, 599] on div "Add Column" at bounding box center [779, 432] width 1428 height 607
click at [412, 373] on div "Add Column" at bounding box center [779, 432] width 1428 height 607
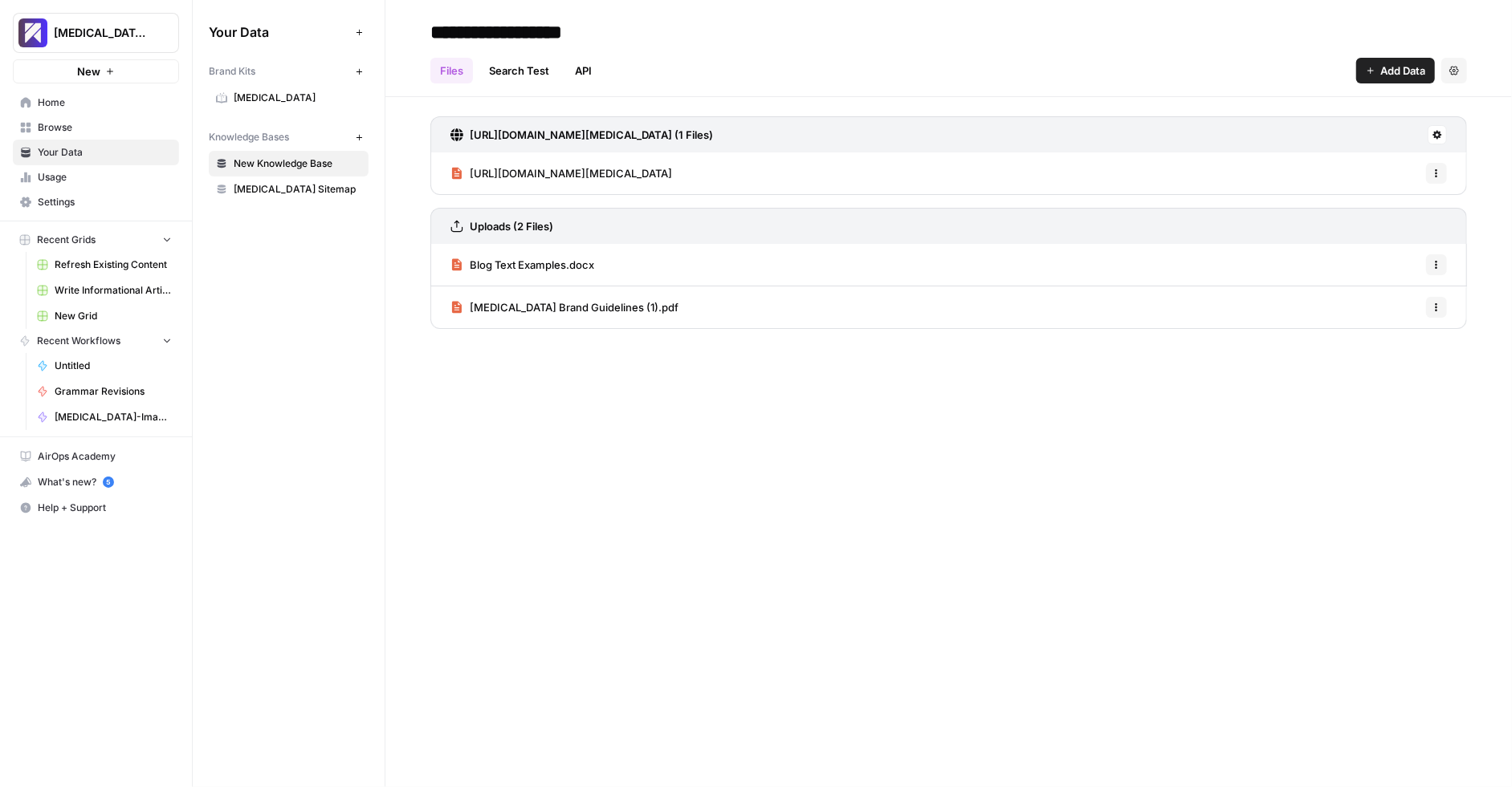
click at [249, 316] on div "Your Data Add Data Brand Kits New [MEDICAL_DATA] Knowledge Bases New New Knowle…" at bounding box center [288, 394] width 192 height 787
click at [114, 296] on link "Write Informational Article" at bounding box center [105, 290] width 149 height 26
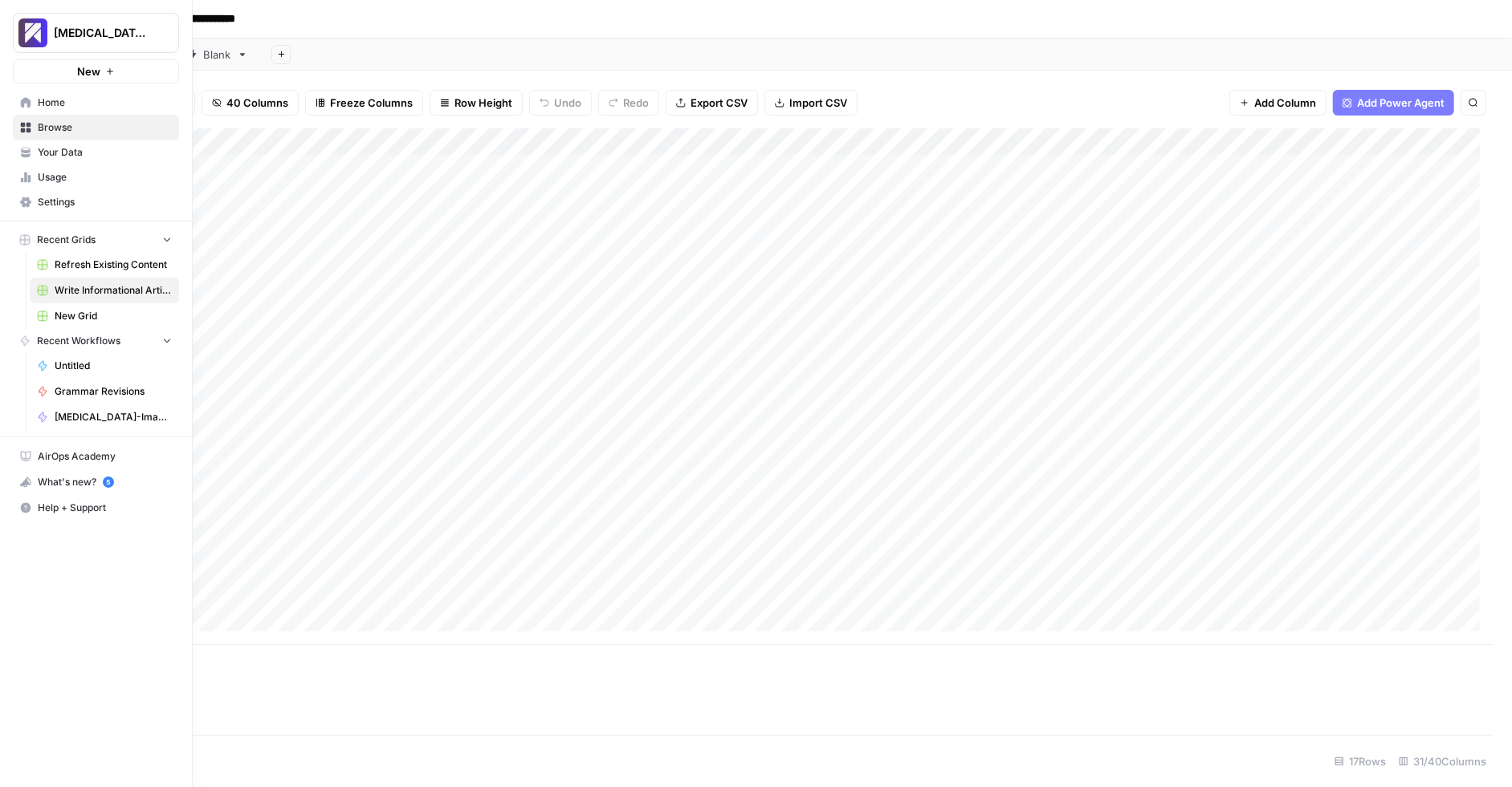
click at [100, 268] on span "Refresh Existing Content" at bounding box center [114, 265] width 117 height 14
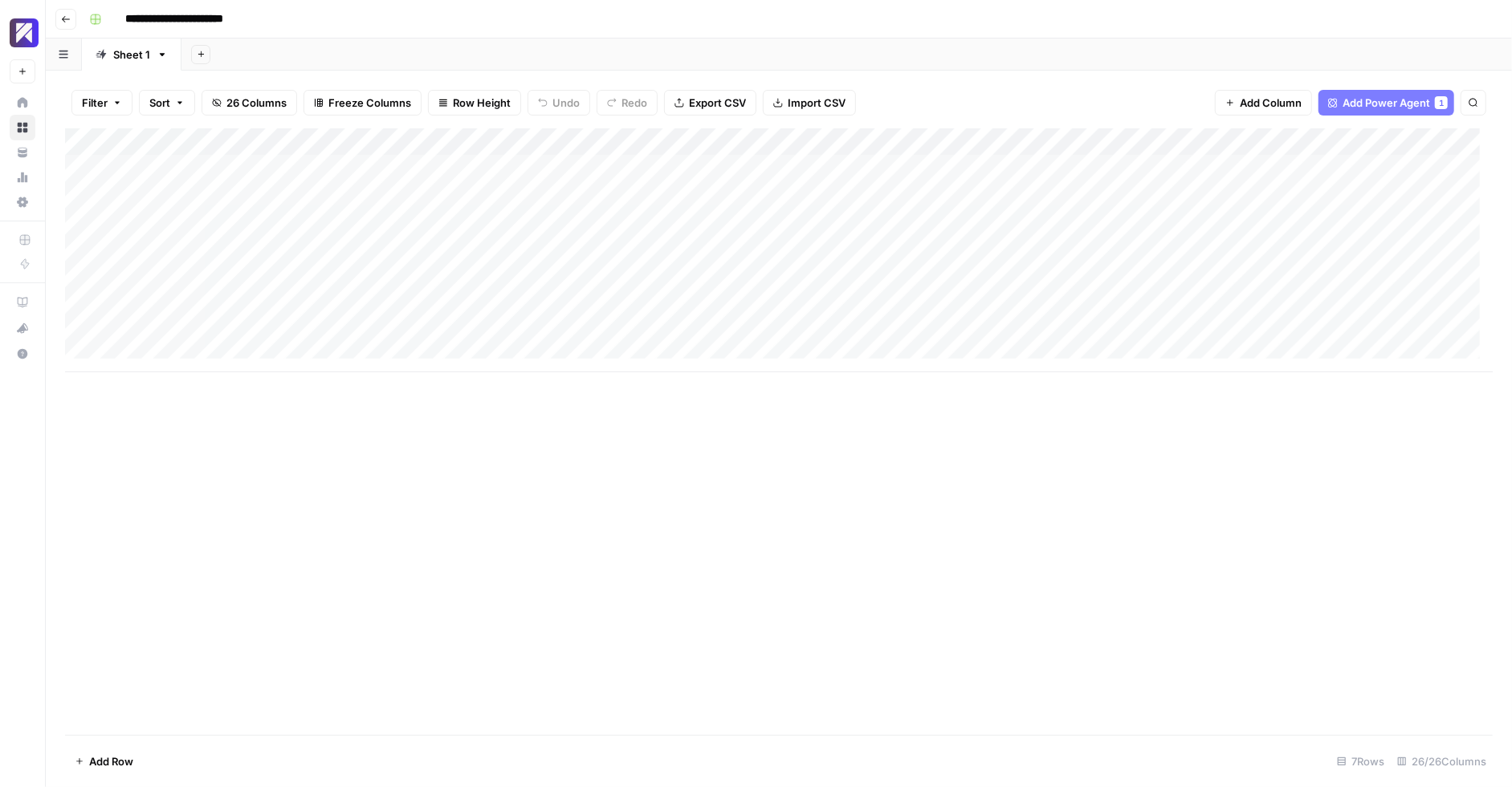
click at [562, 420] on div "Add Column" at bounding box center [779, 432] width 1428 height 607
click at [668, 450] on div "Add Column" at bounding box center [779, 432] width 1428 height 607
click at [1063, 143] on div "Add Column" at bounding box center [779, 250] width 1428 height 244
click at [1035, 485] on div "Add Column" at bounding box center [779, 432] width 1428 height 607
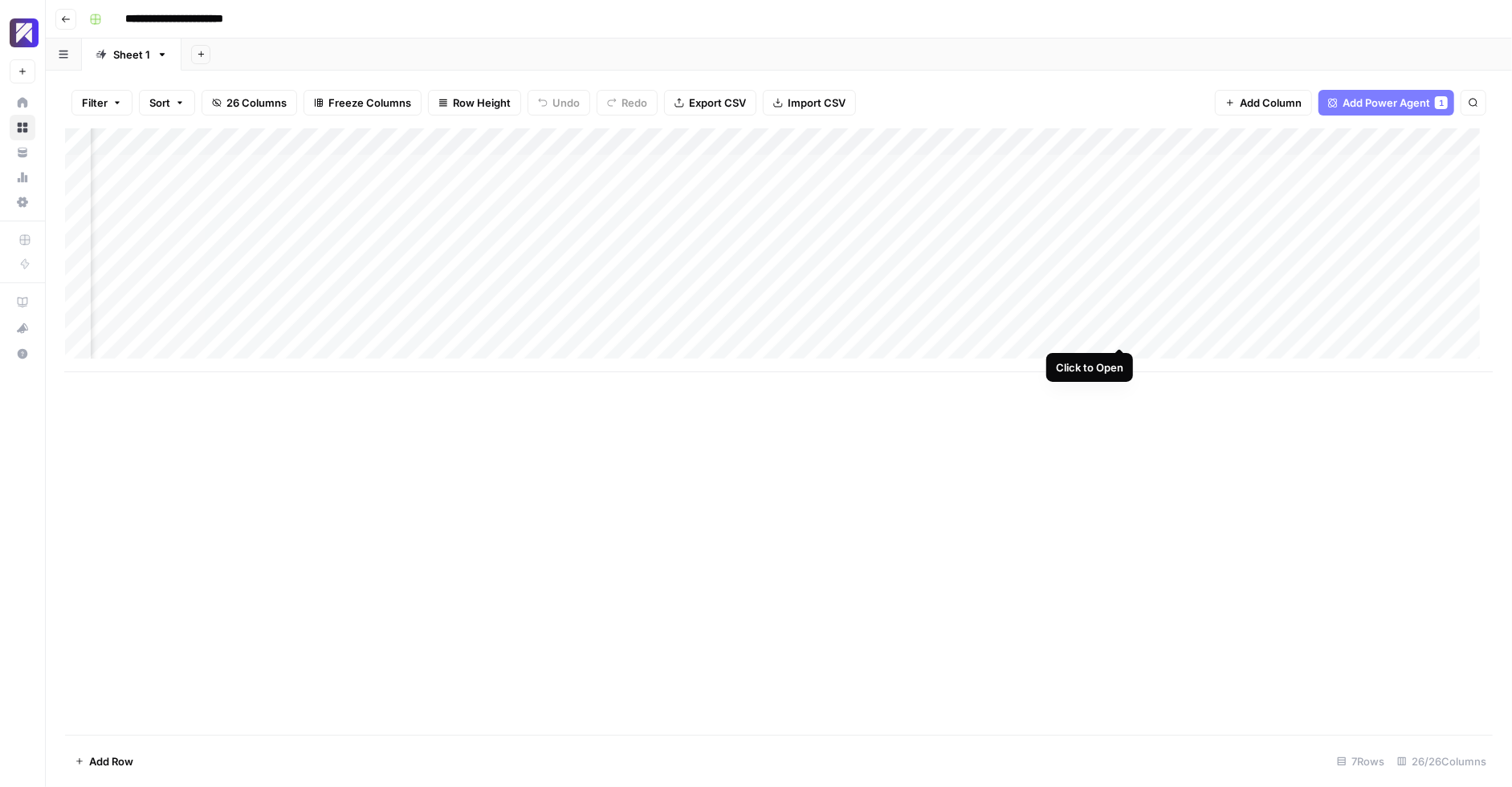
click at [1115, 329] on div "Add Column" at bounding box center [779, 250] width 1428 height 244
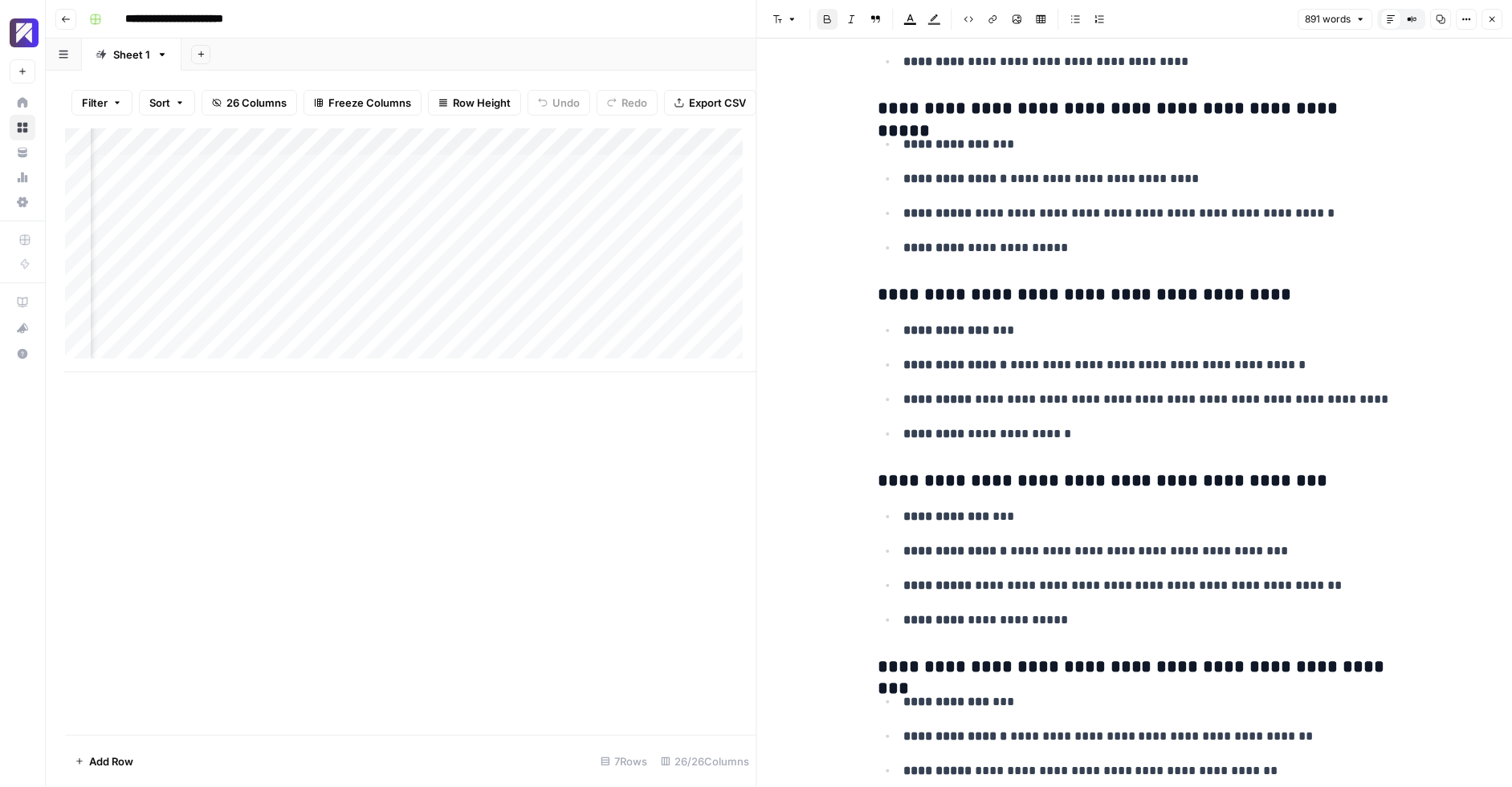
scroll to position [4632, 0]
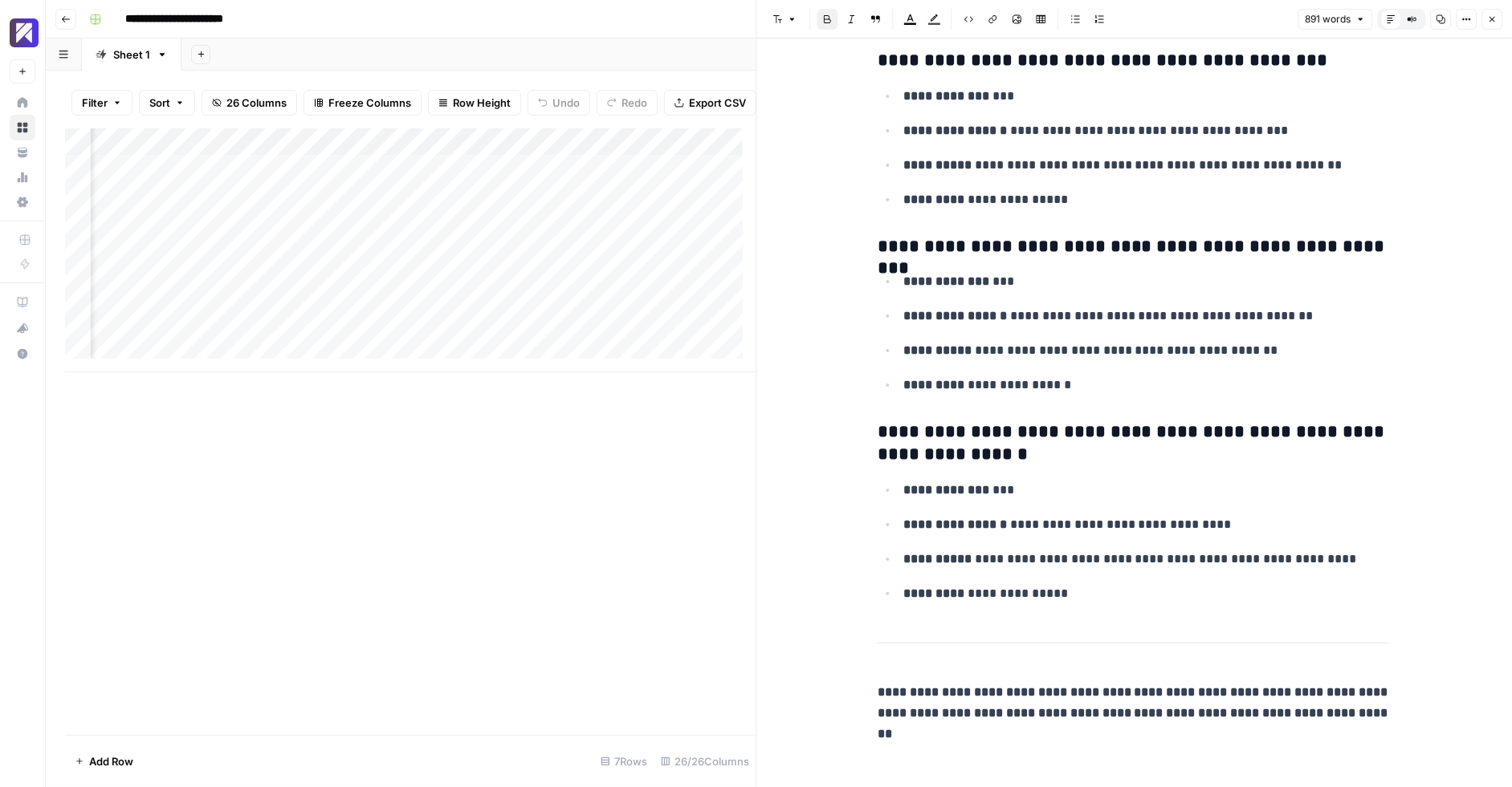
click at [428, 575] on div "Add Column" at bounding box center [411, 432] width 692 height 607
click at [1499, 25] on button "Close" at bounding box center [1492, 19] width 21 height 21
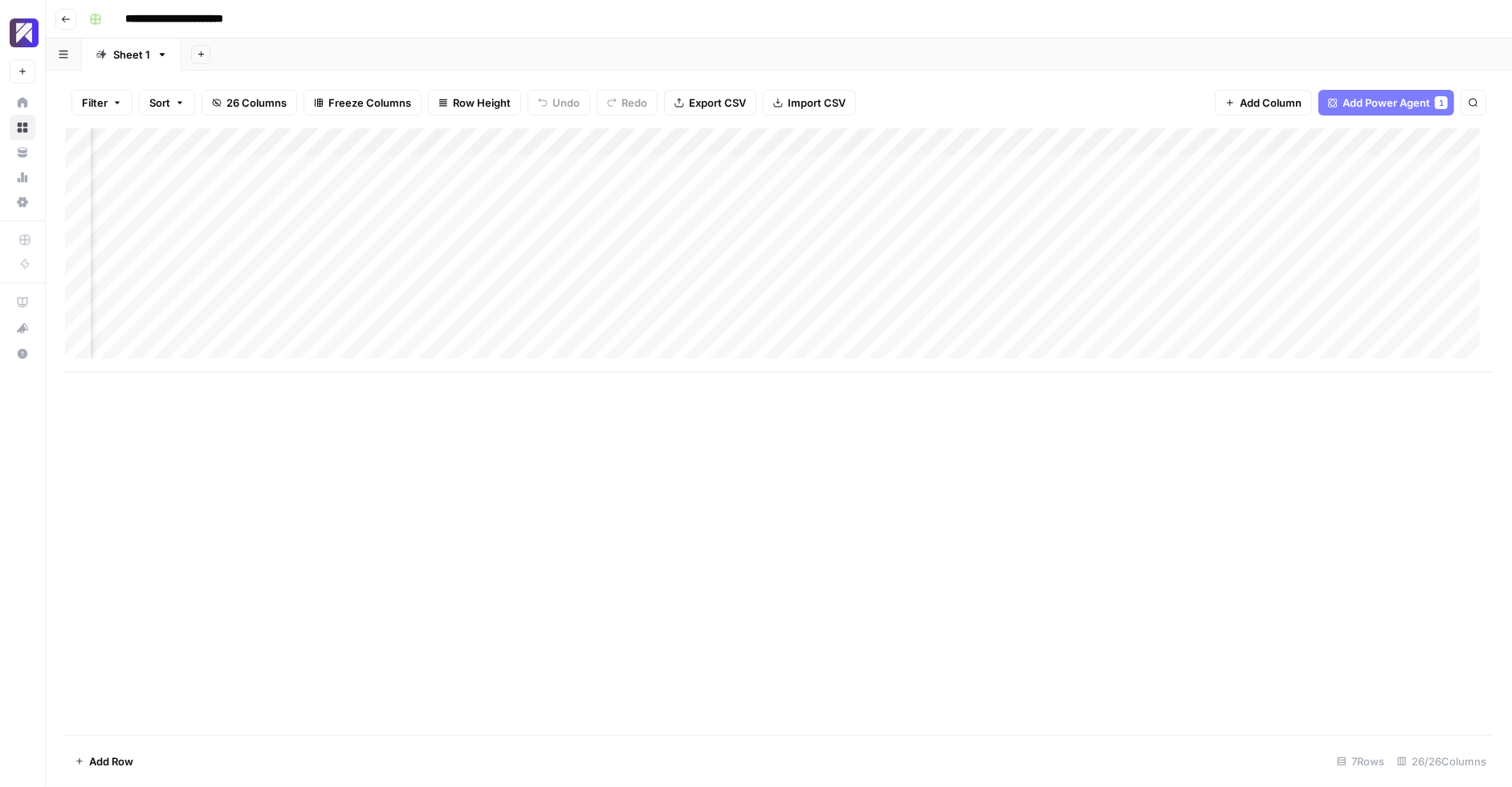
click at [911, 412] on div "Add Column" at bounding box center [779, 432] width 1428 height 607
click at [704, 432] on div "Add Column" at bounding box center [779, 432] width 1428 height 607
click at [629, 140] on div "Add Column" at bounding box center [779, 250] width 1428 height 244
click at [407, 446] on div "Add Column" at bounding box center [779, 432] width 1428 height 607
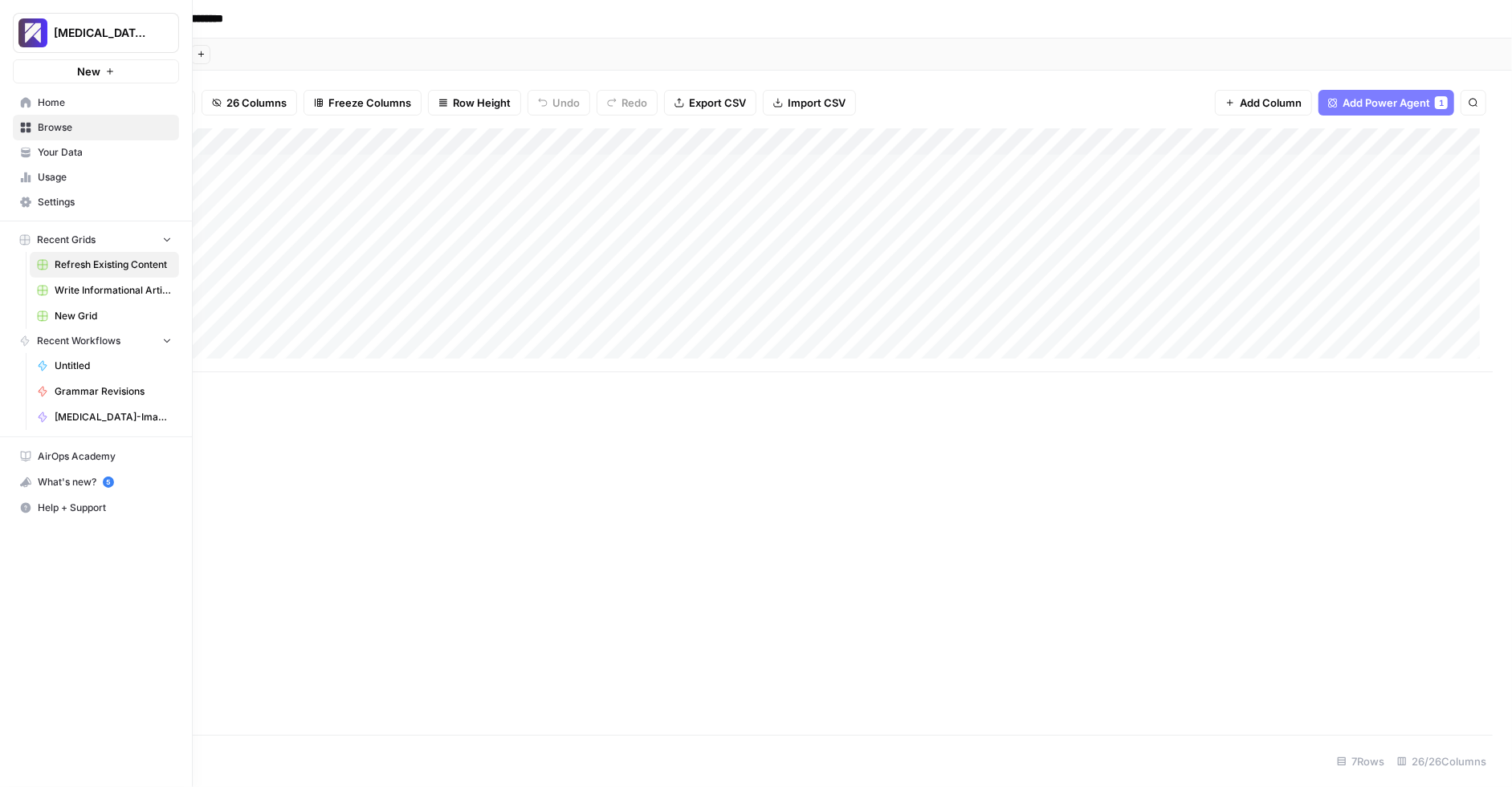
click at [145, 309] on span "New Grid" at bounding box center [114, 316] width 117 height 14
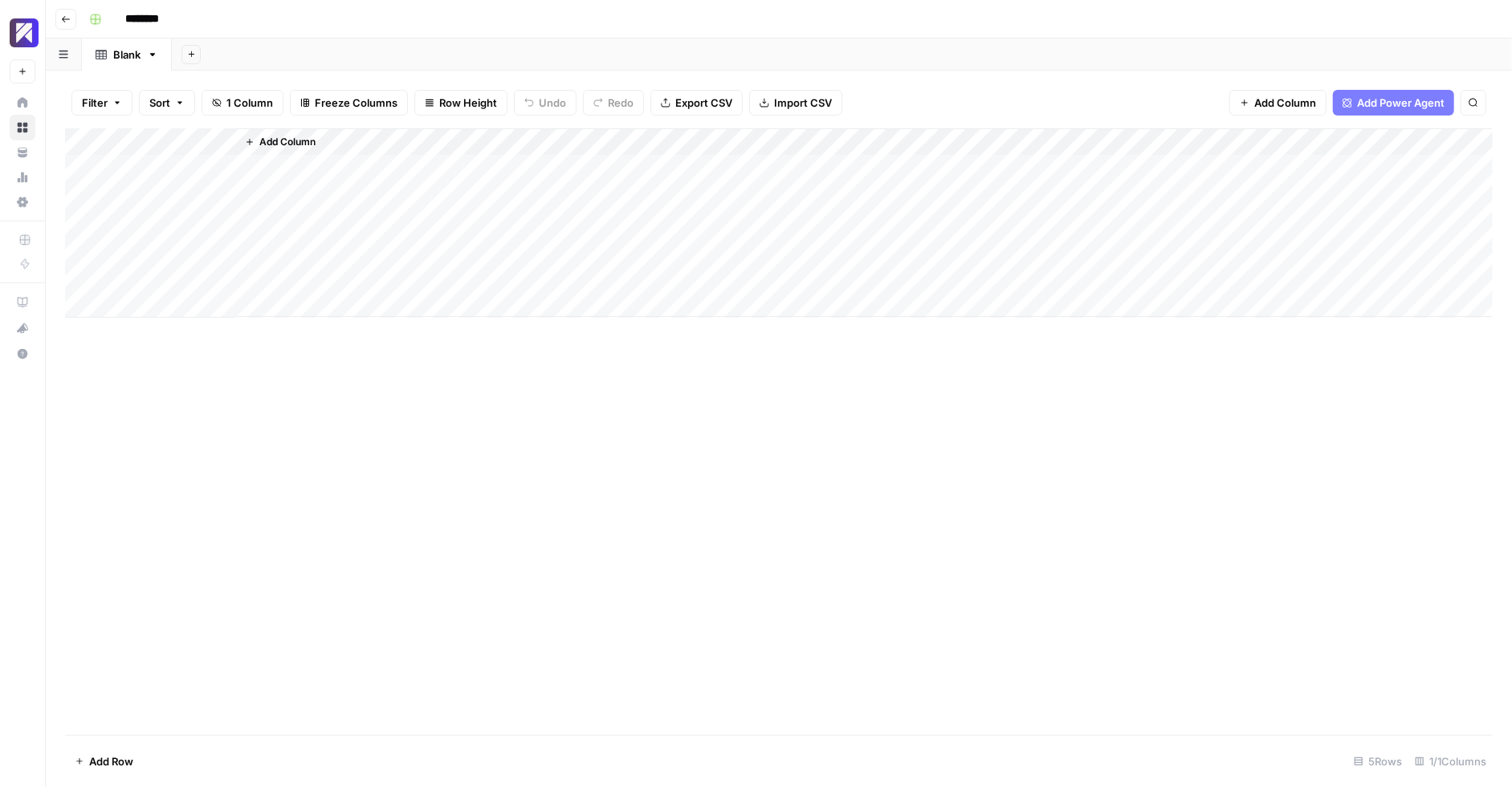
click at [1297, 116] on div "Filter Sort 1 Column Freeze Columns Row Height Undo Redo Export CSV Import CSV …" at bounding box center [779, 103] width 1428 height 51
click at [1293, 109] on span "Add Column" at bounding box center [1285, 103] width 62 height 16
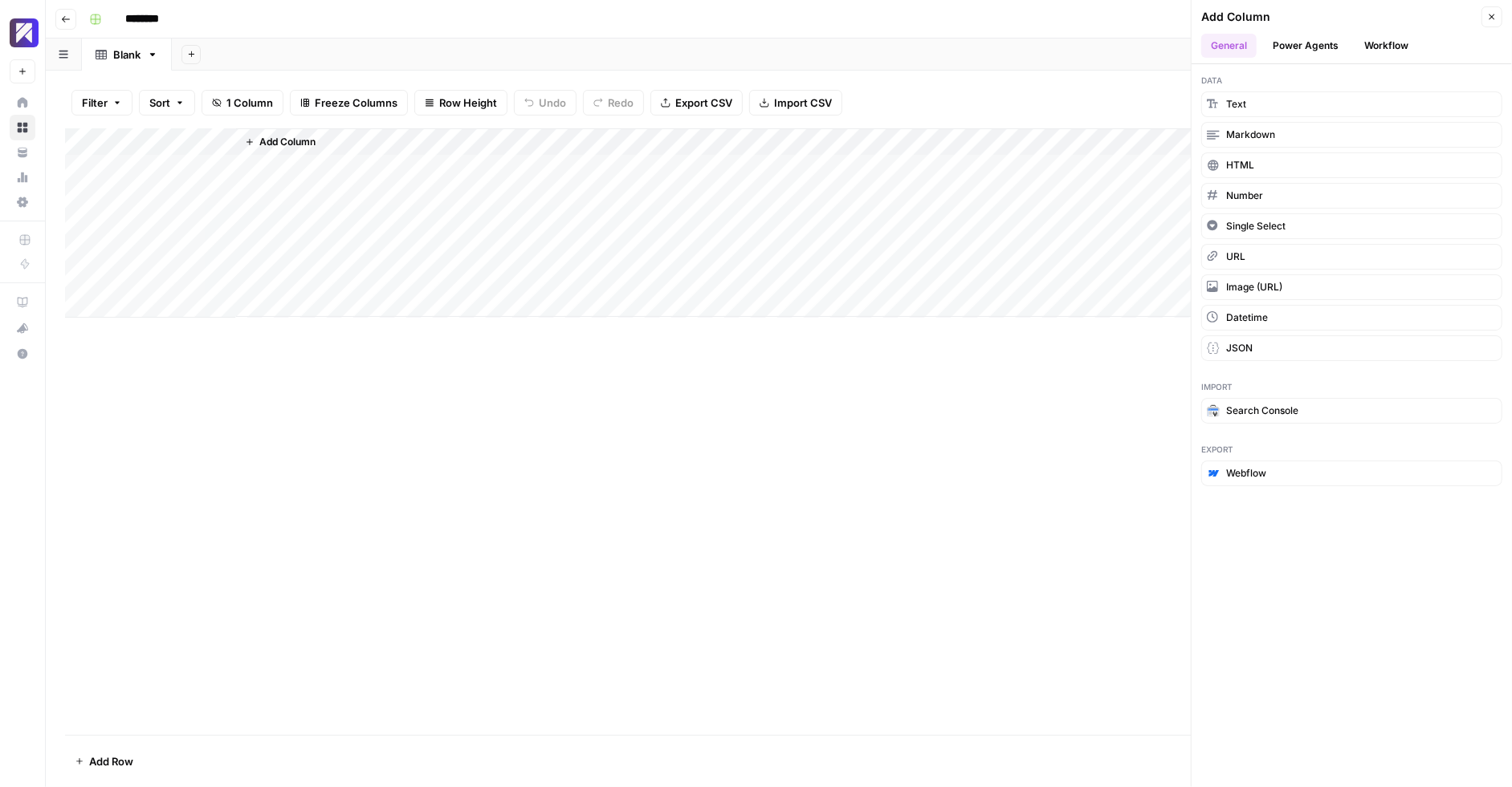
click at [1317, 36] on button "Power Agents" at bounding box center [1305, 45] width 85 height 24
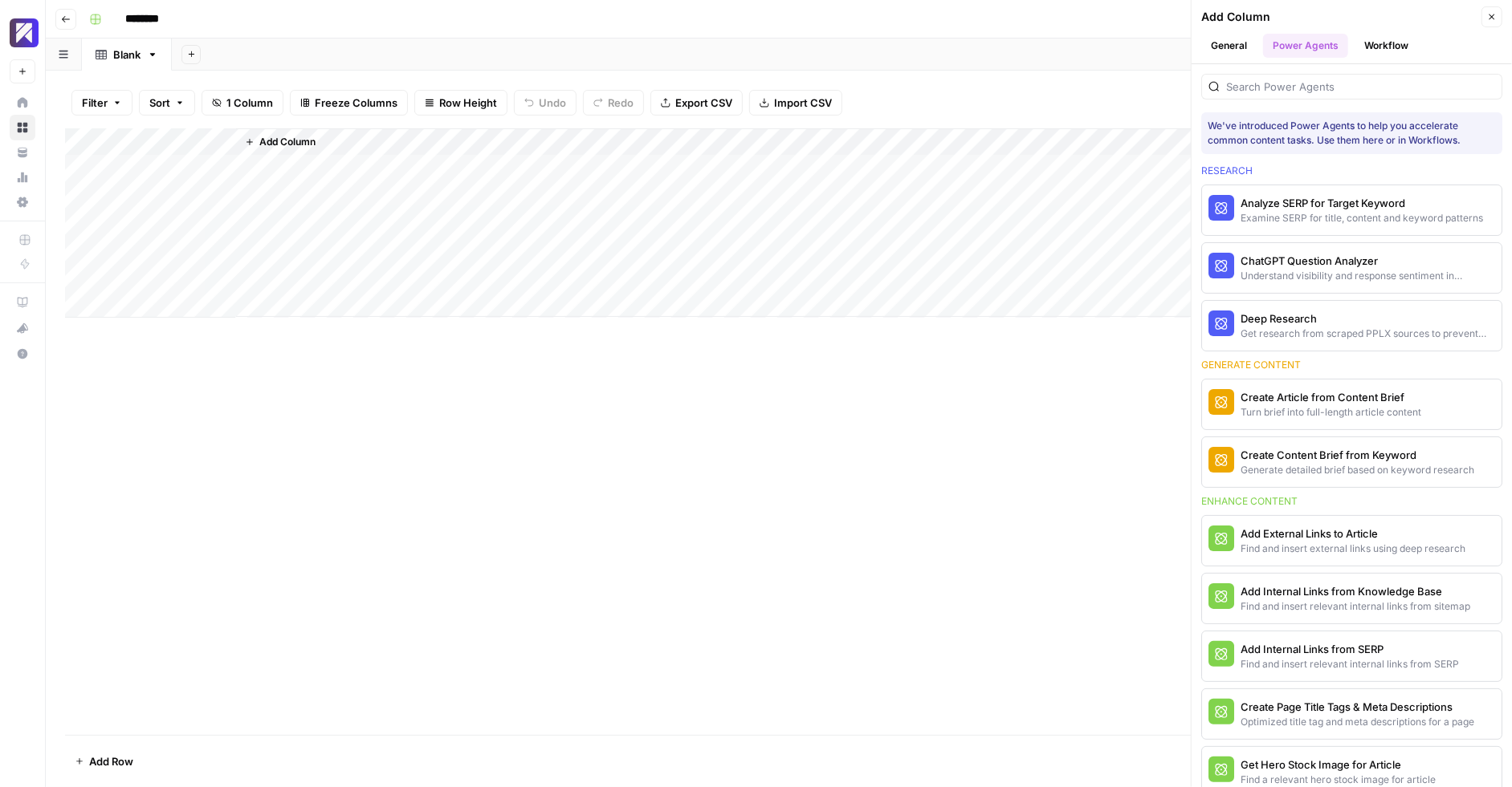
click at [1384, 47] on button "Workflow" at bounding box center [1387, 45] width 64 height 24
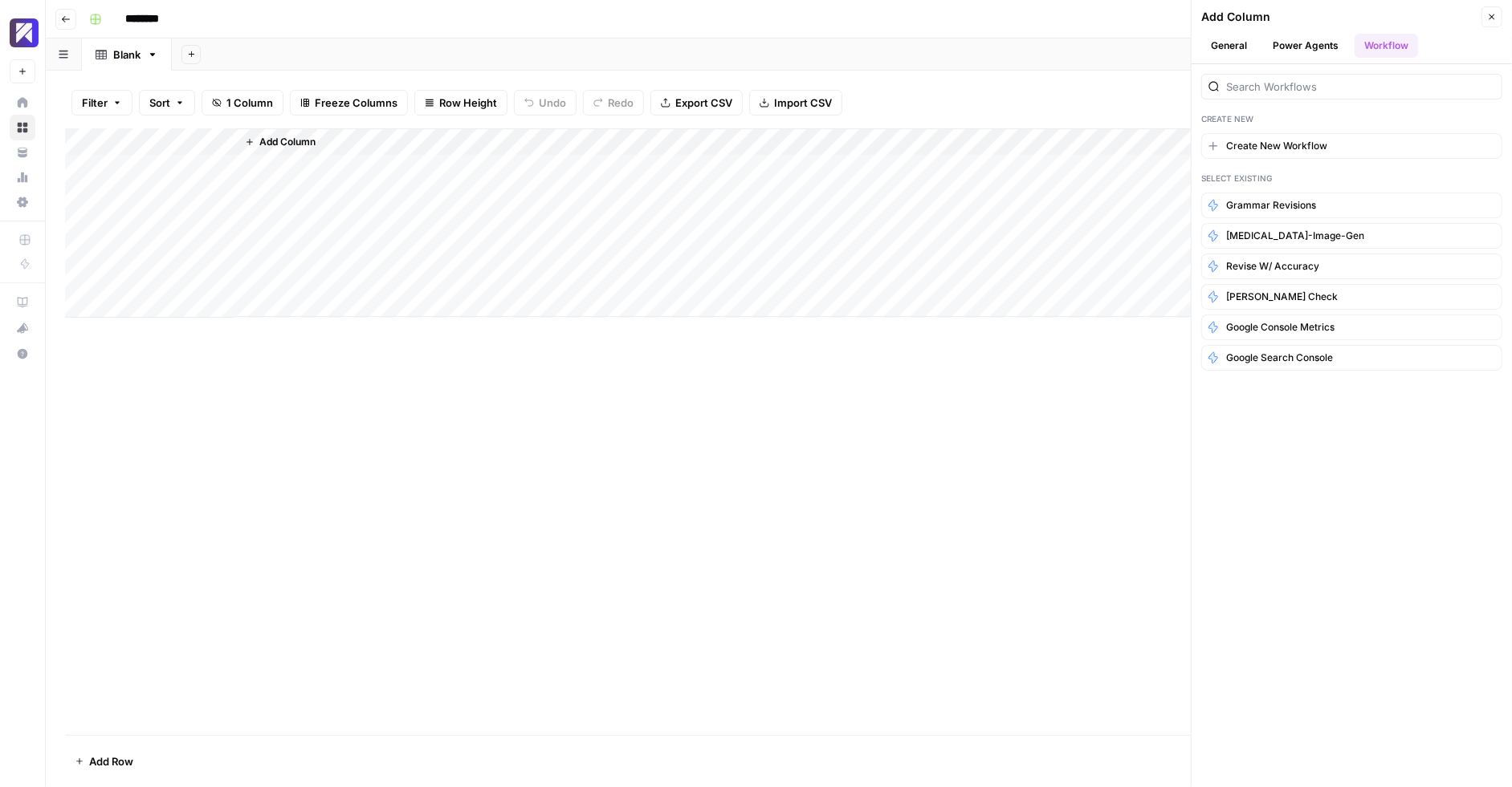
click at [1233, 48] on button "General" at bounding box center [1229, 45] width 55 height 24
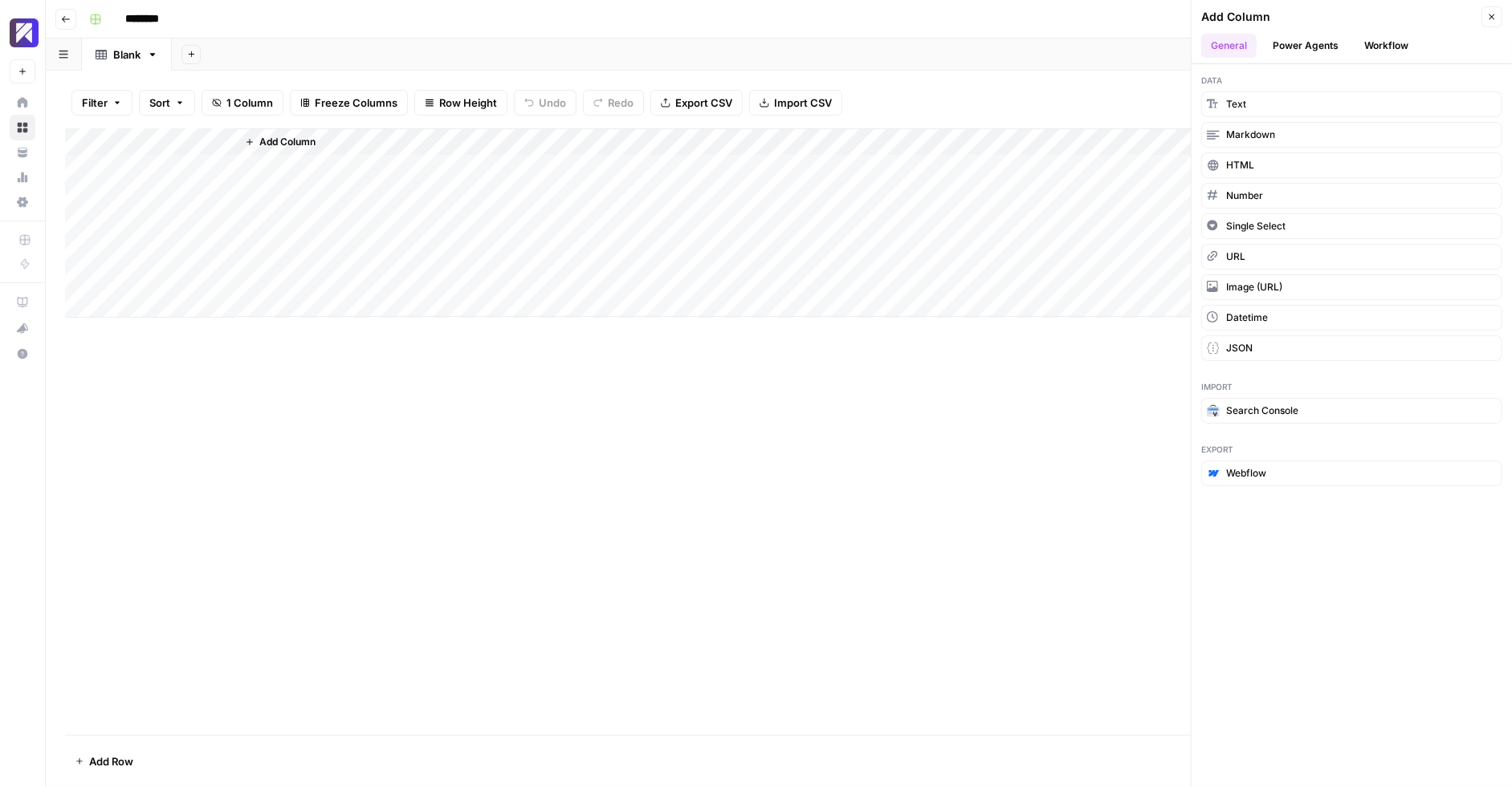
click at [635, 448] on div "Add Column" at bounding box center [779, 432] width 1428 height 607
click at [1500, 13] on button "Close" at bounding box center [1492, 17] width 21 height 21
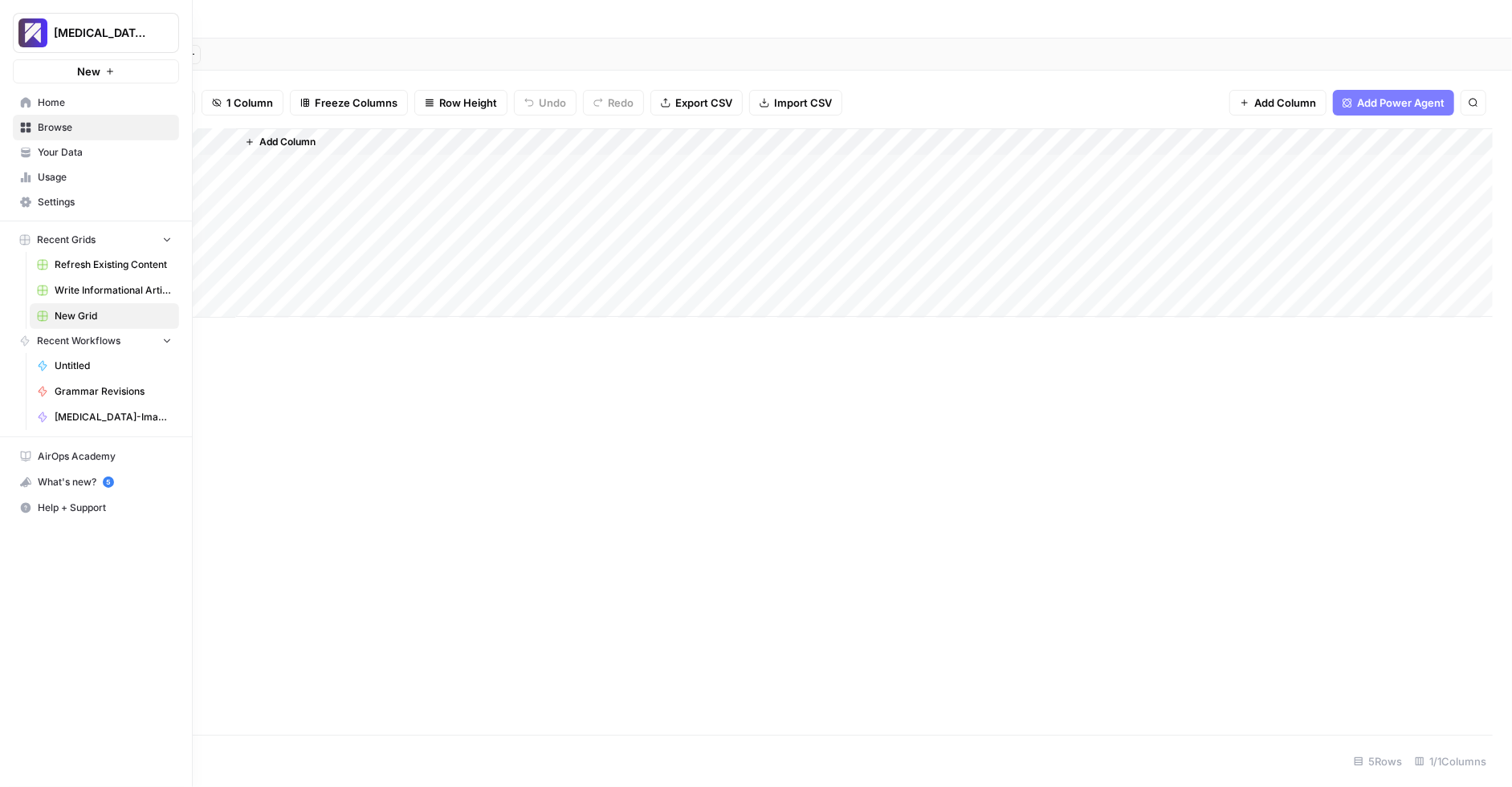
click at [124, 264] on span "Refresh Existing Content" at bounding box center [114, 265] width 117 height 14
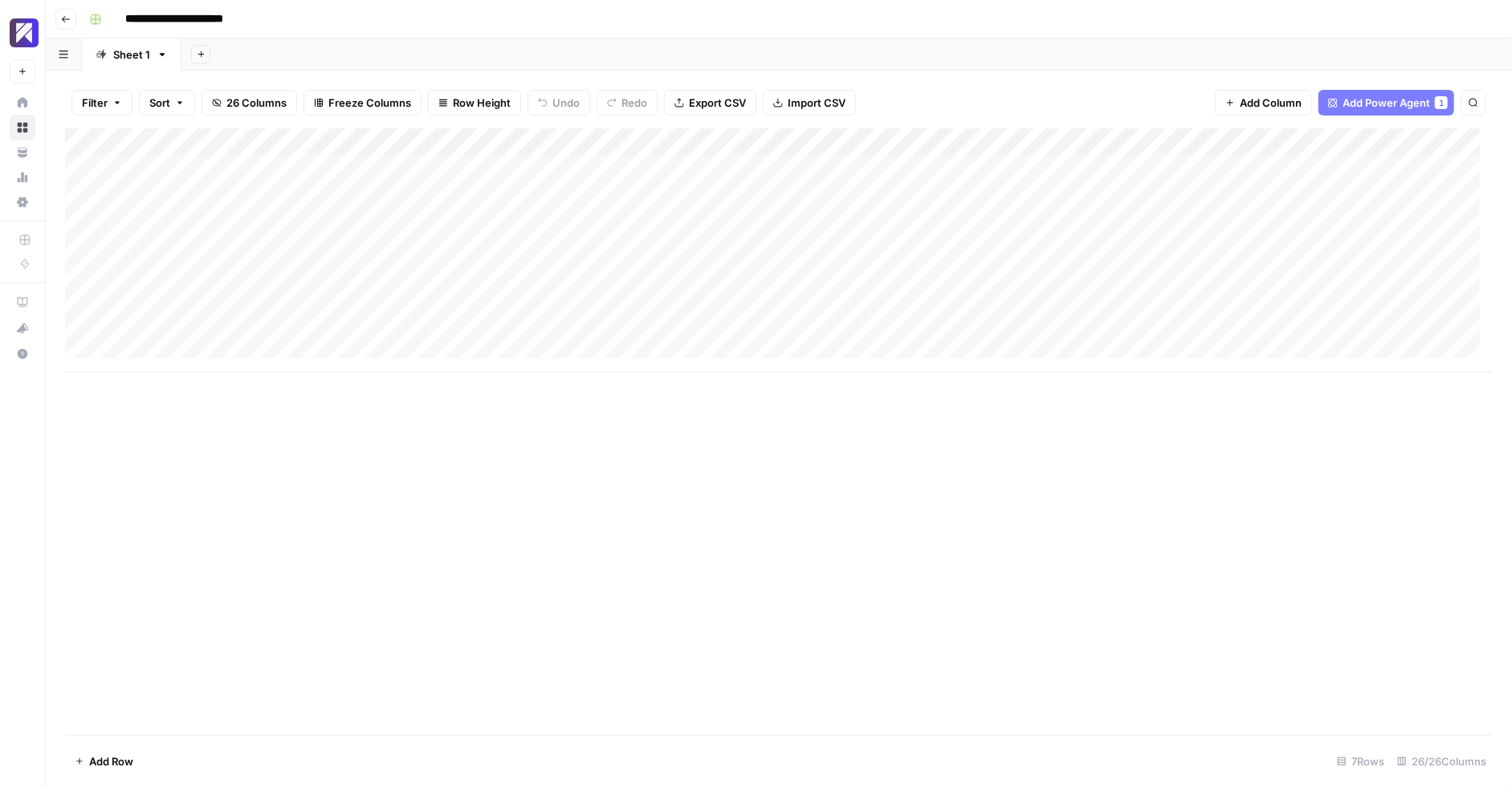
click at [662, 139] on div "Add Column" at bounding box center [779, 250] width 1428 height 244
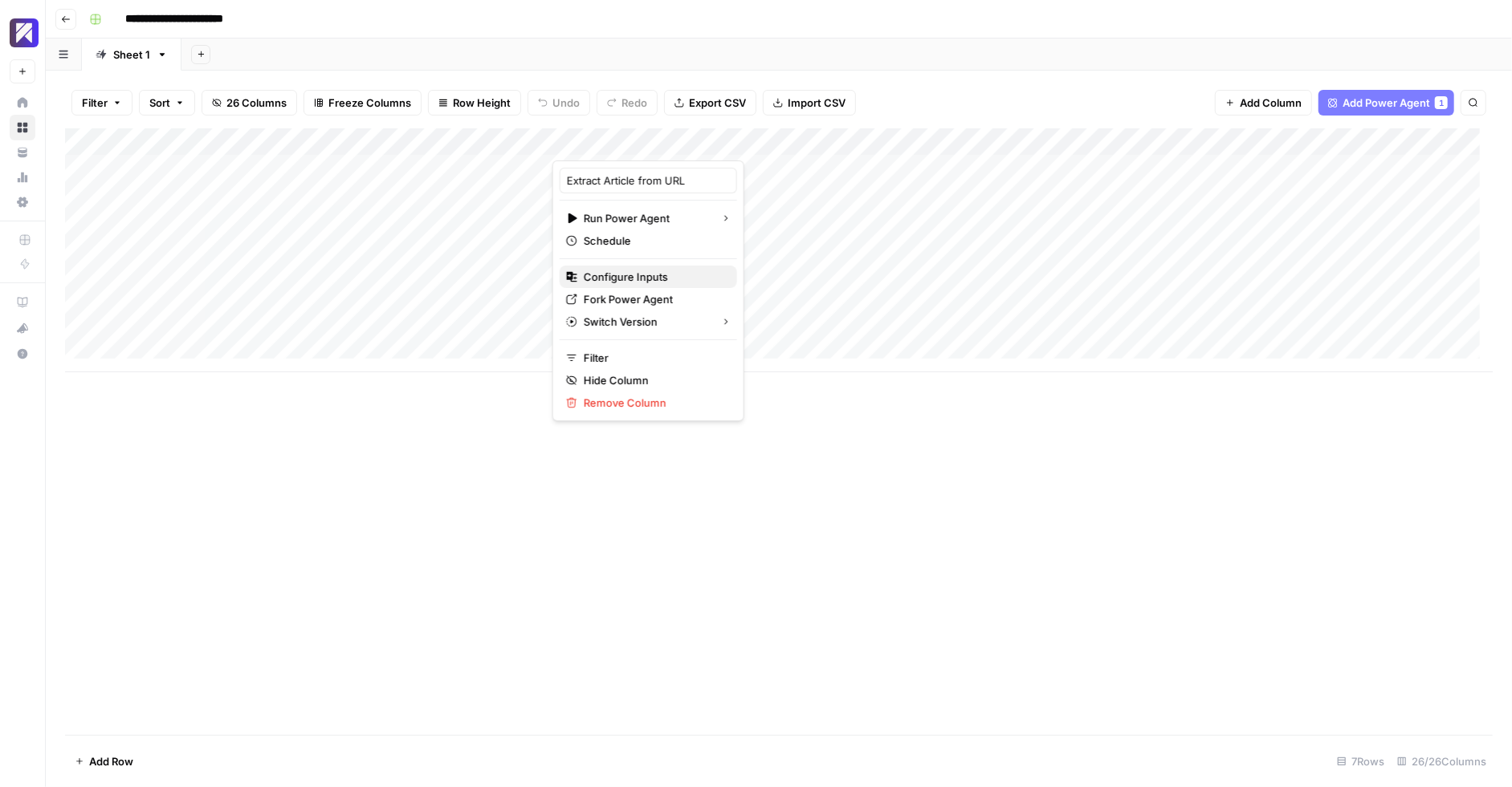
click at [624, 277] on span "Configure Inputs" at bounding box center [654, 277] width 140 height 16
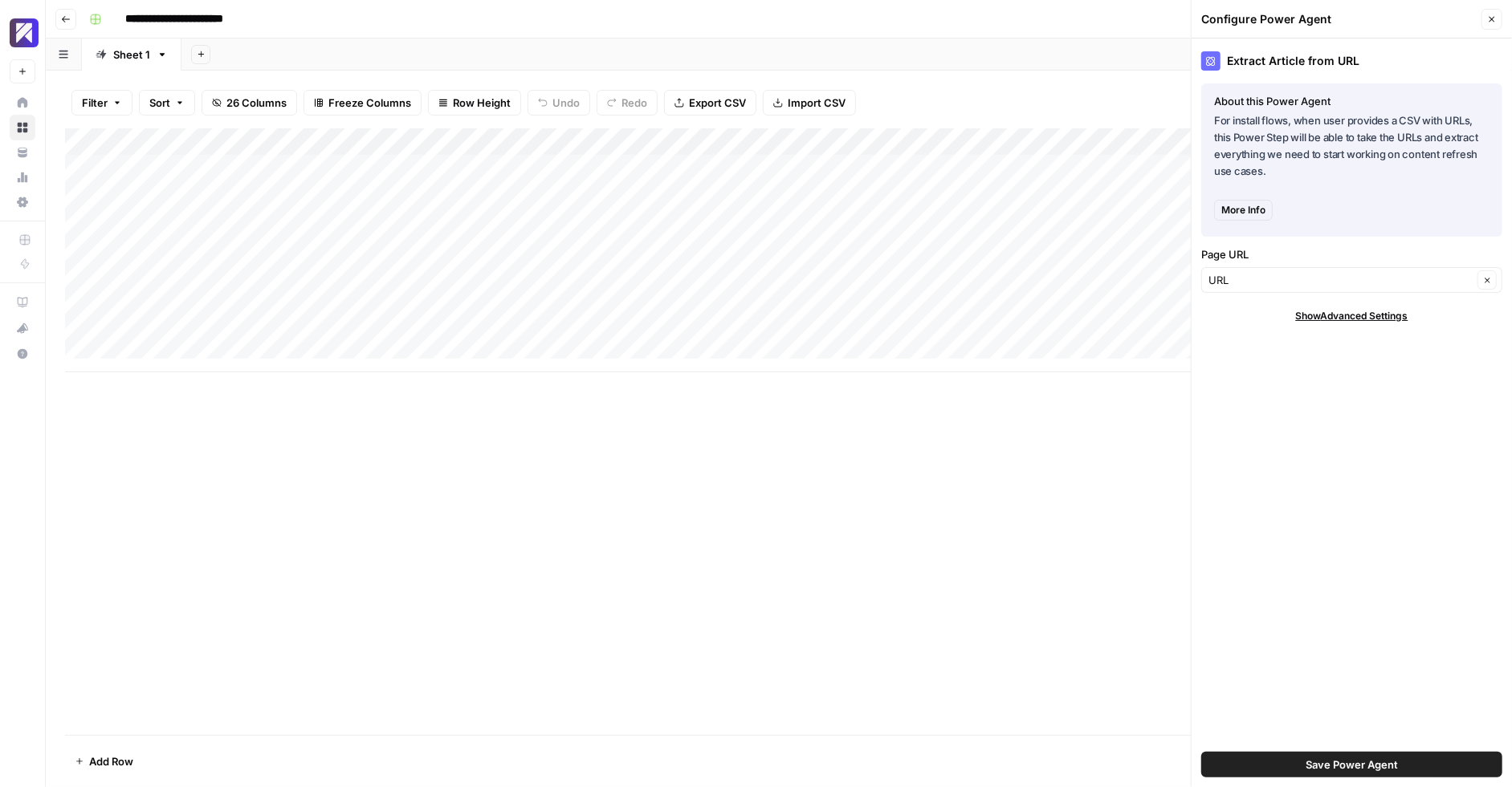
click at [1499, 15] on button "Close" at bounding box center [1492, 19] width 21 height 21
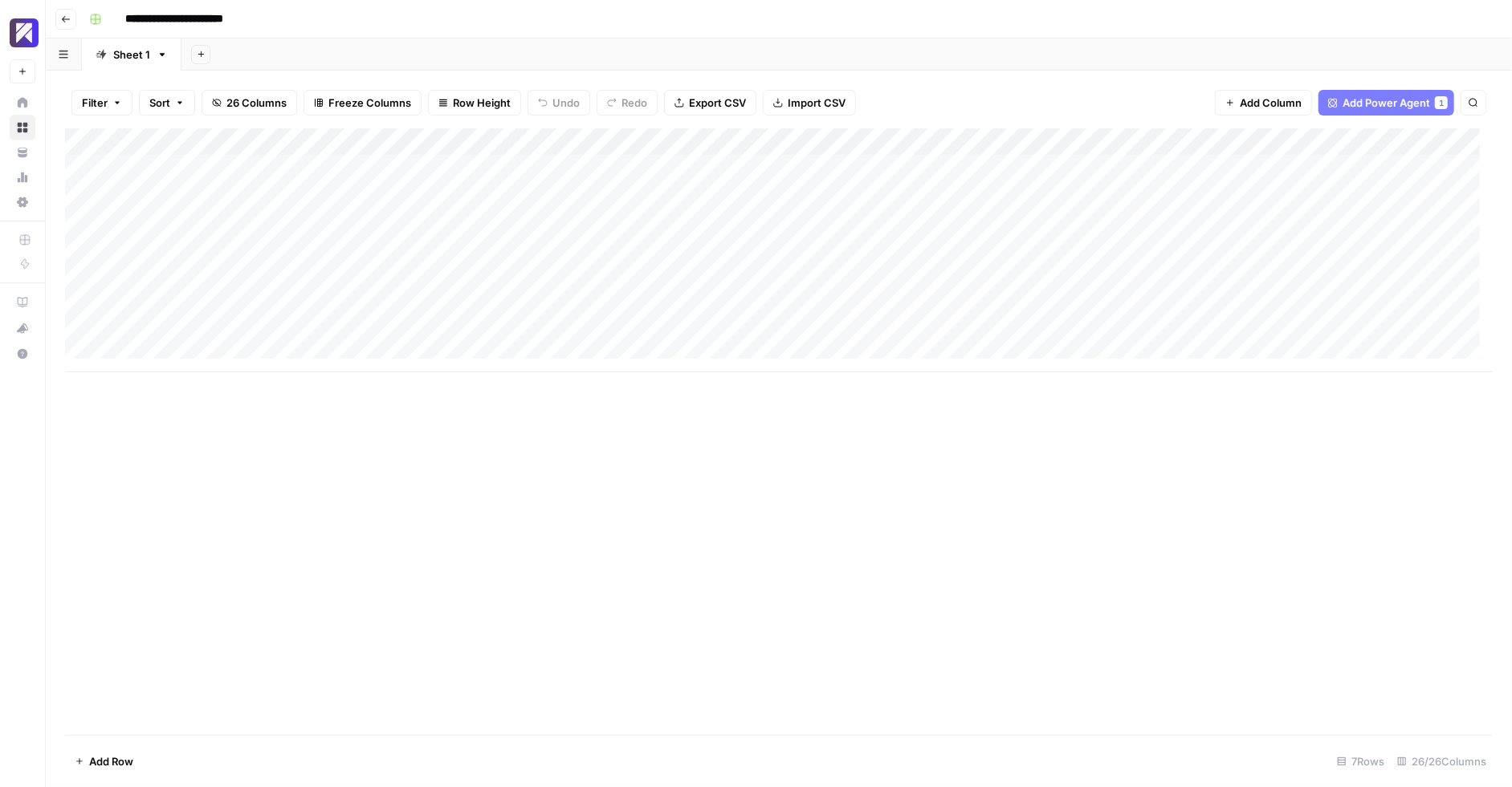
click at [450, 489] on div "Add Column" at bounding box center [779, 432] width 1428 height 607
click at [1423, 101] on span "Add Power Agent" at bounding box center [1386, 103] width 88 height 16
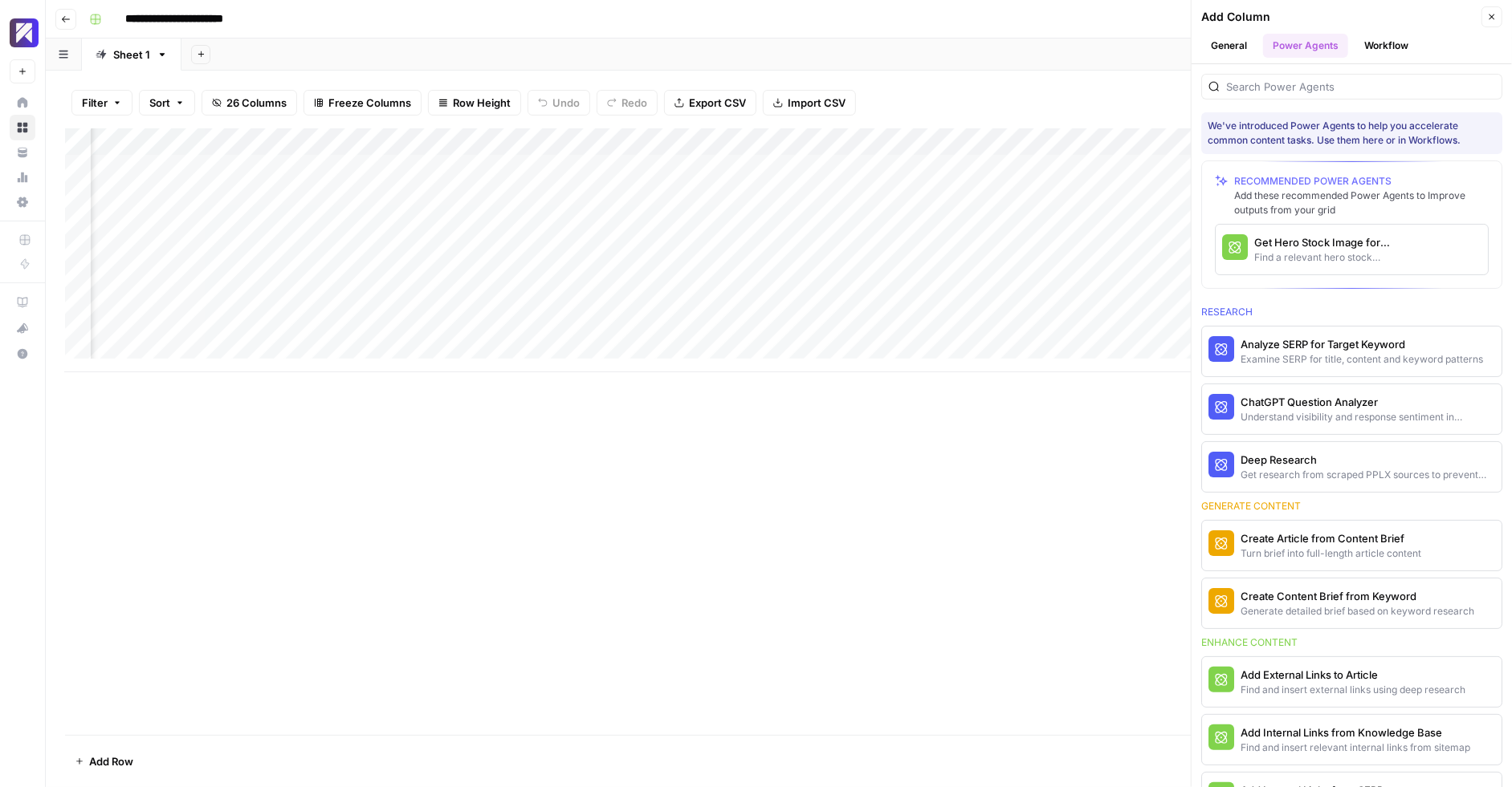
scroll to position [0, 3529]
click at [1317, 90] on input "search" at bounding box center [1360, 87] width 269 height 16
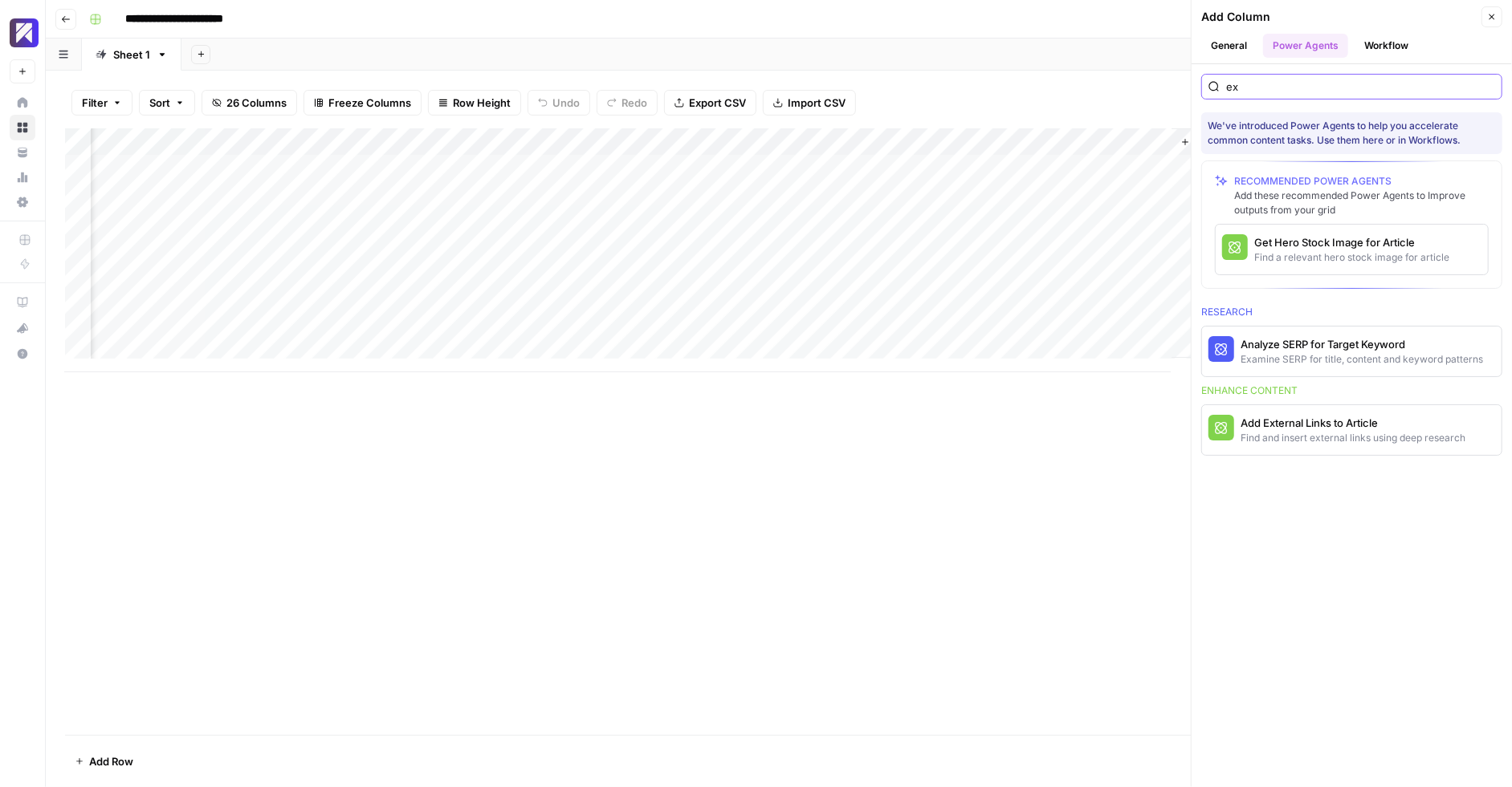
type input "ex"
click at [1492, 11] on button "Close" at bounding box center [1492, 17] width 21 height 21
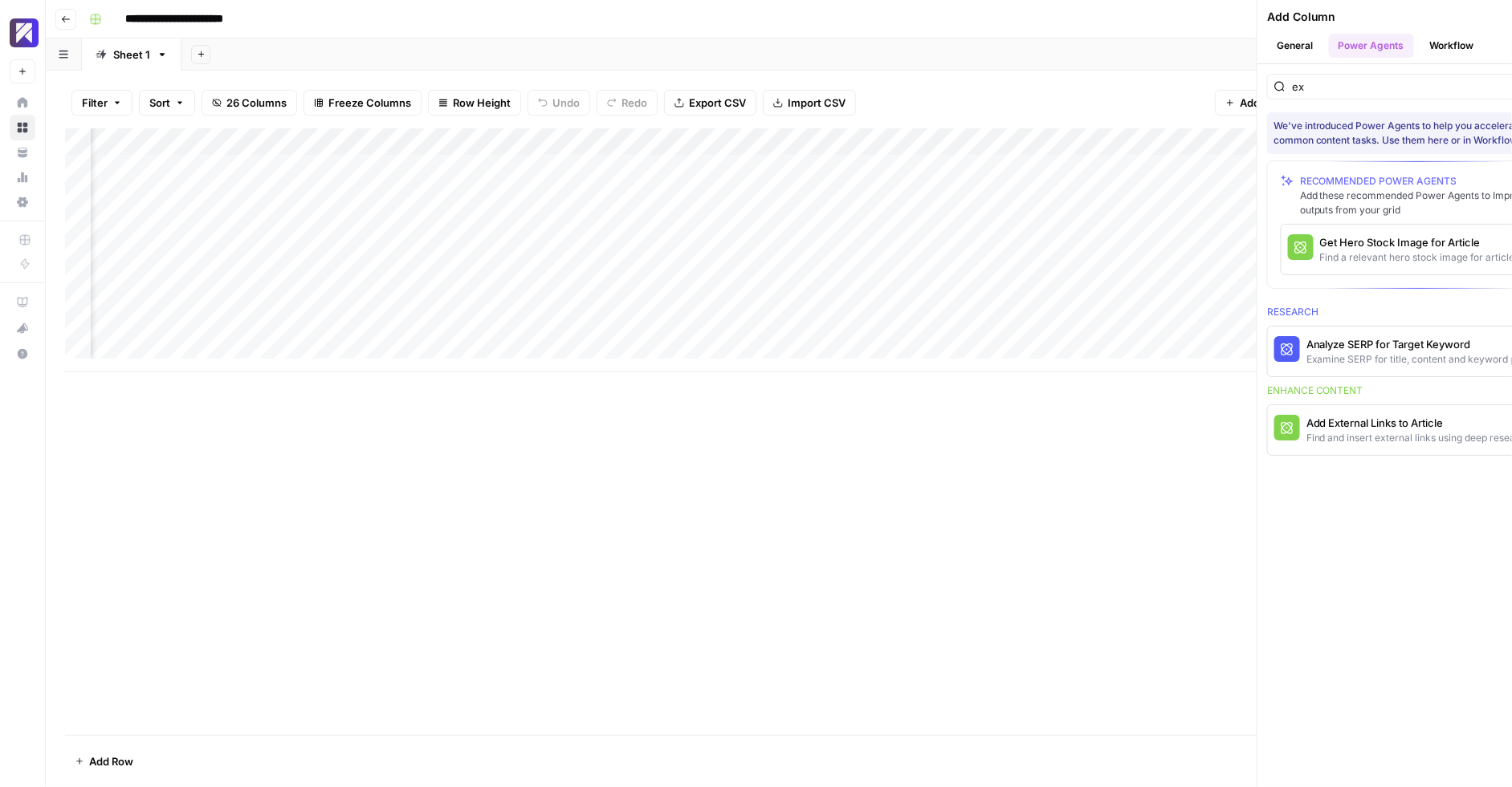
scroll to position [0, 3296]
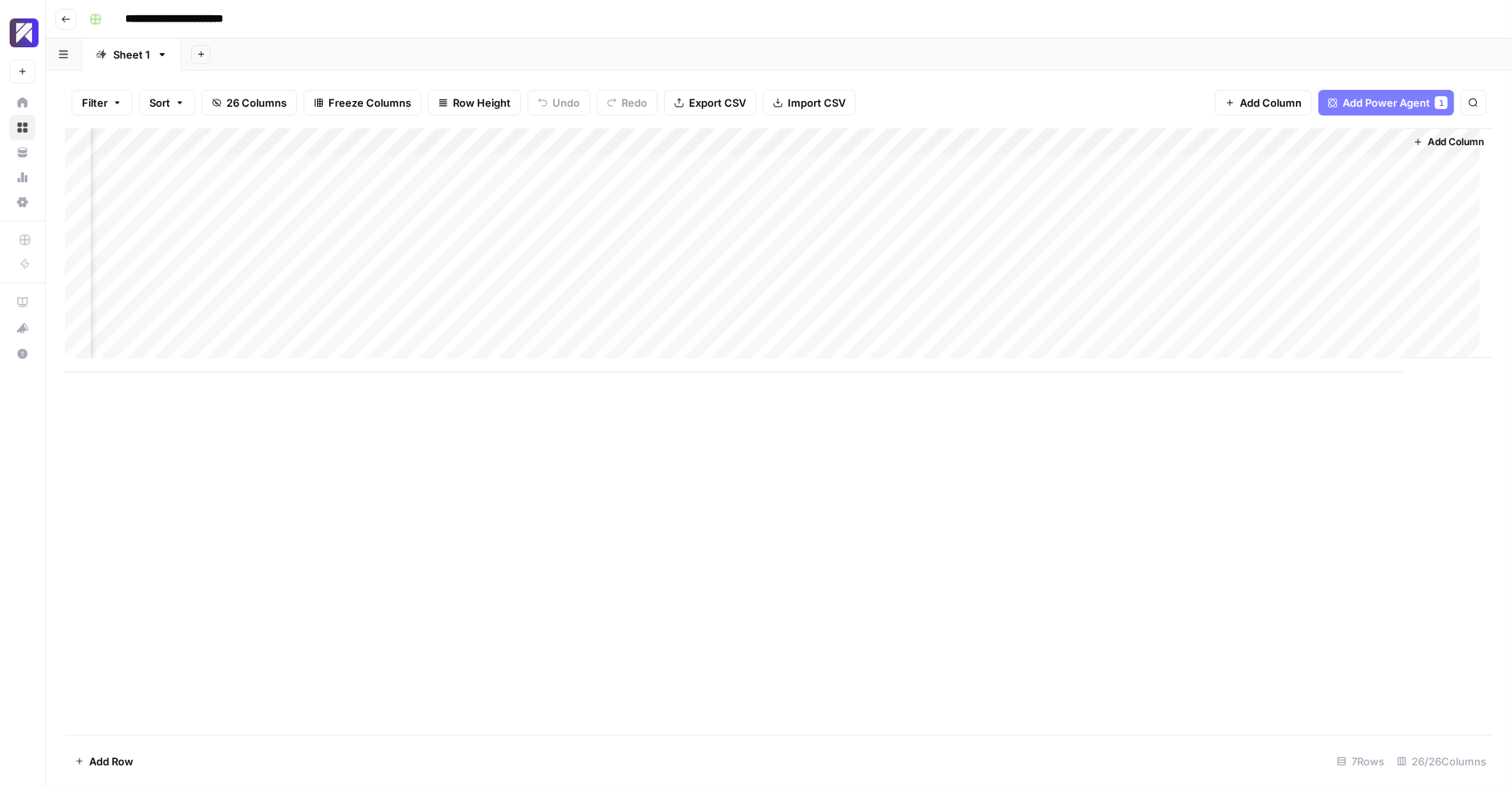
click at [967, 448] on div "Add Column" at bounding box center [779, 432] width 1428 height 607
click at [829, 447] on div "Add Column" at bounding box center [779, 432] width 1428 height 607
click at [749, 135] on div "Add Column" at bounding box center [779, 250] width 1428 height 244
click at [453, 140] on div "Add Column" at bounding box center [779, 250] width 1428 height 244
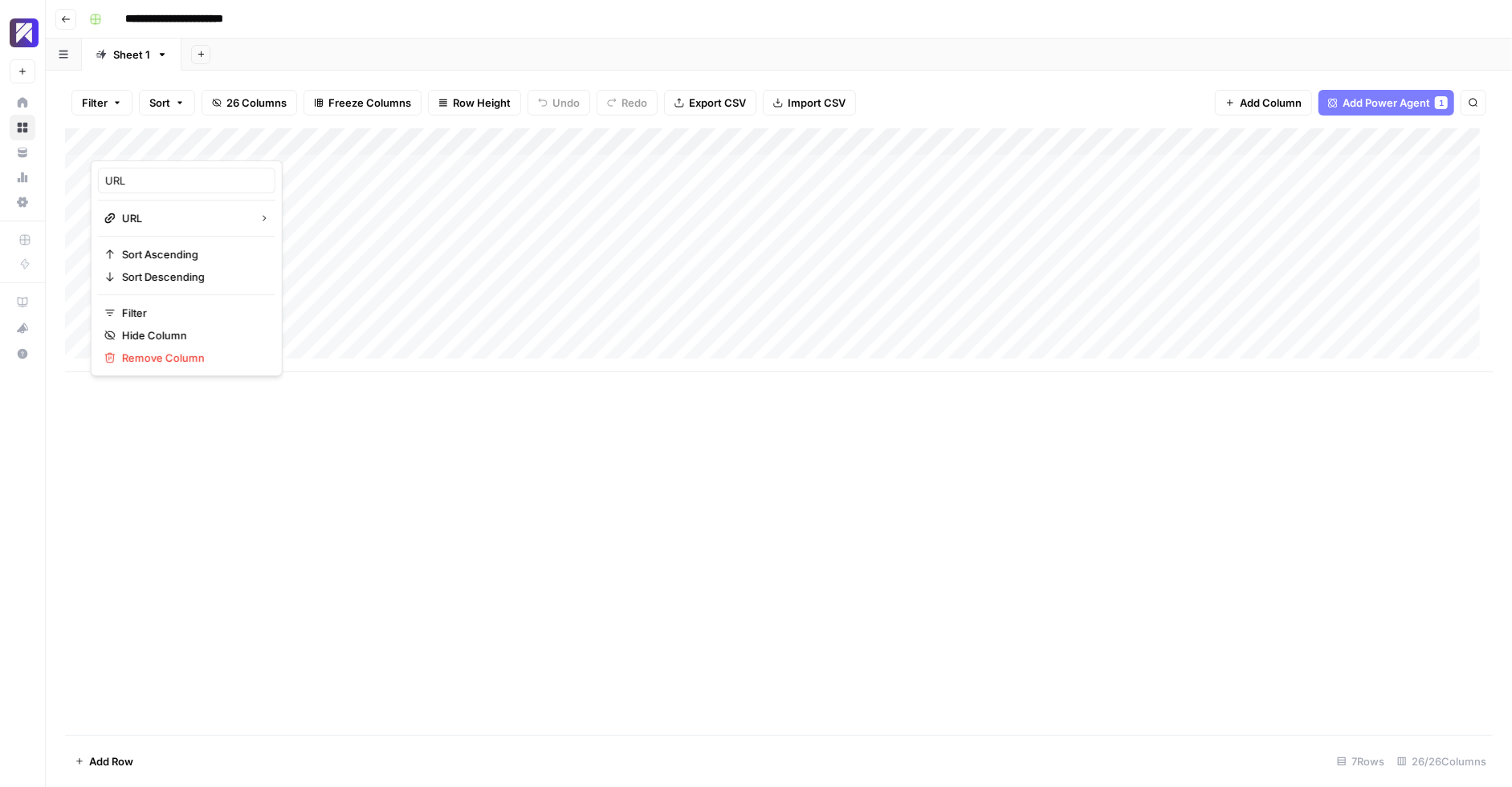
click at [591, 144] on div "Add Column" at bounding box center [779, 250] width 1428 height 244
click at [685, 586] on div "Add Column" at bounding box center [779, 432] width 1428 height 607
click at [663, 141] on div "Add Column" at bounding box center [779, 250] width 1428 height 244
click at [343, 495] on div "Add Column" at bounding box center [779, 432] width 1428 height 607
